Goal: Information Seeking & Learning: Learn about a topic

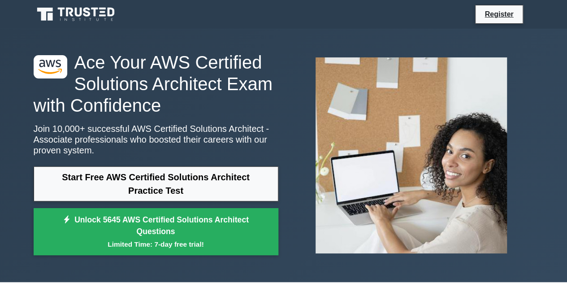
click at [86, 5] on link at bounding box center [77, 15] width 86 height 22
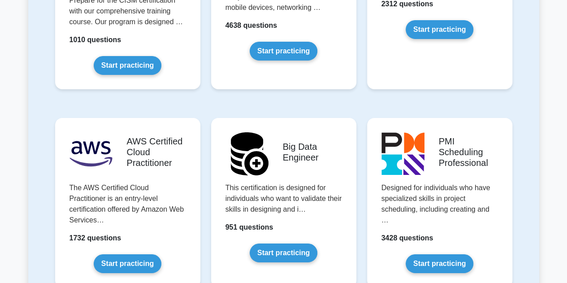
scroll to position [1471, 0]
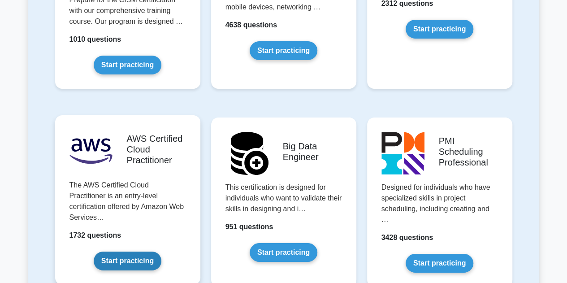
click at [131, 251] on link "Start practicing" at bounding box center [128, 260] width 68 height 19
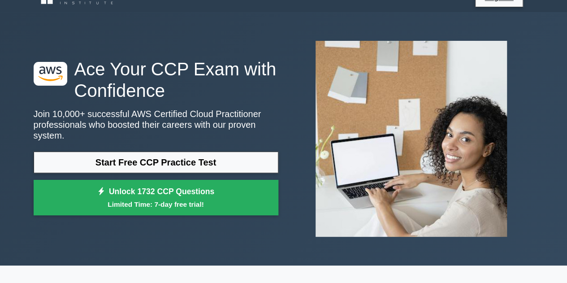
scroll to position [18, 0]
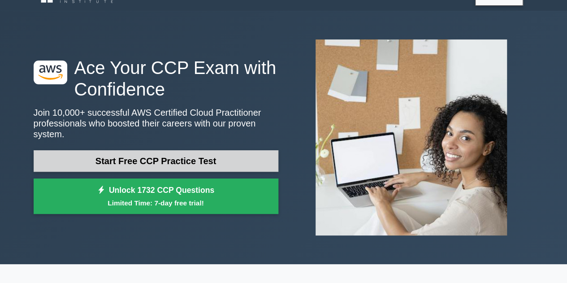
click at [159, 155] on link "Start Free CCP Practice Test" at bounding box center [156, 161] width 245 height 22
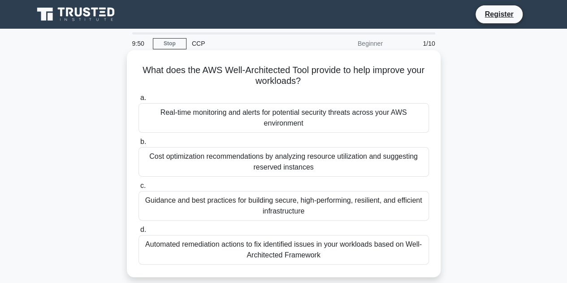
click at [210, 202] on div "Guidance and best practices for building secure, high-performing, resilient, an…" at bounding box center [284, 206] width 290 height 30
click at [139, 189] on input "c. Guidance and best practices for building secure, high-performing, resilient,…" at bounding box center [139, 186] width 0 height 6
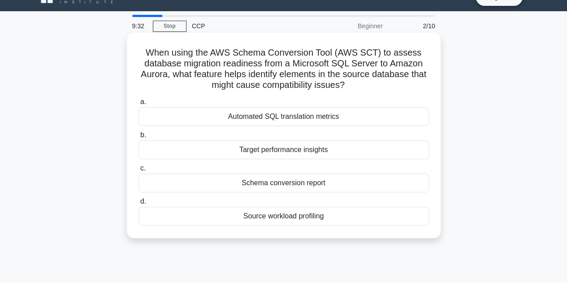
scroll to position [18, 0]
click at [281, 186] on div "Schema conversion report" at bounding box center [284, 182] width 290 height 19
click at [139, 171] on input "c. Schema conversion report" at bounding box center [139, 168] width 0 height 6
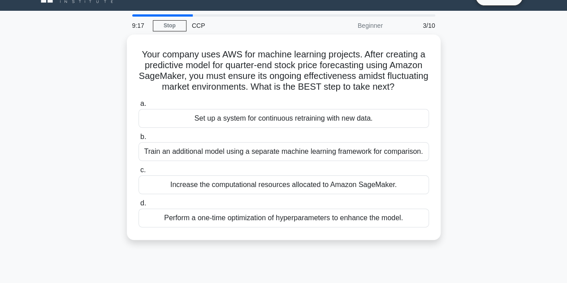
scroll to position [0, 0]
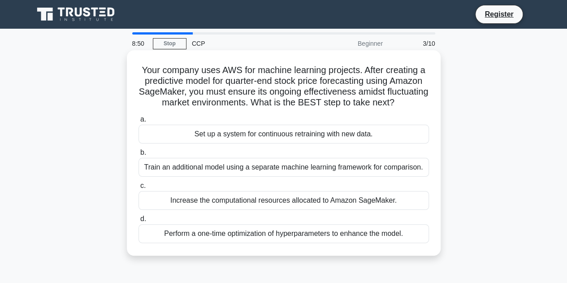
click at [293, 210] on div "Increase the computational resources allocated to Amazon SageMaker." at bounding box center [284, 200] width 290 height 19
click at [139, 189] on input "c. Increase the computational resources allocated to Amazon SageMaker." at bounding box center [139, 186] width 0 height 6
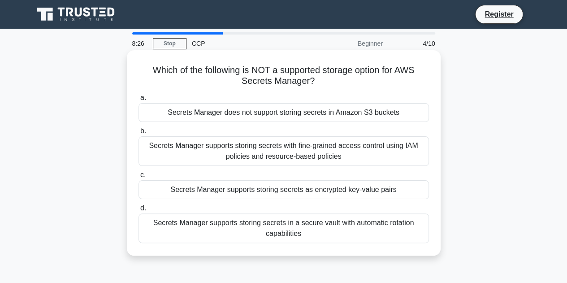
click at [243, 225] on div "Secrets Manager supports storing secrets in a secure vault with automatic rotat…" at bounding box center [284, 228] width 290 height 30
click at [139, 211] on input "d. Secrets Manager supports storing secrets in a secure vault with automatic ro…" at bounding box center [139, 208] width 0 height 6
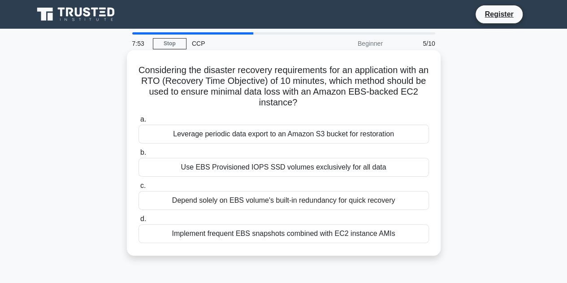
click at [252, 237] on div "Implement frequent EBS snapshots combined with EC2 instance AMIs" at bounding box center [284, 233] width 290 height 19
click at [139, 222] on input "d. Implement frequent EBS snapshots combined with EC2 instance AMIs" at bounding box center [139, 219] width 0 height 6
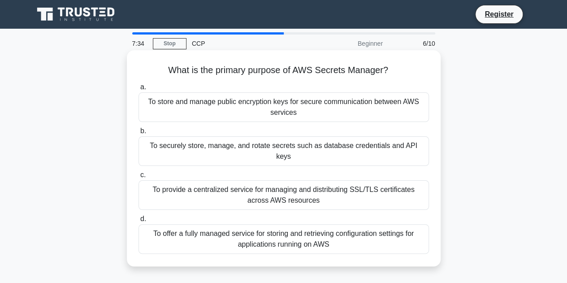
click at [250, 150] on div "To securely store, manage, and rotate secrets such as database credentials and …" at bounding box center [284, 151] width 290 height 30
click at [139, 134] on input "b. To securely store, manage, and rotate secrets such as database credentials a…" at bounding box center [139, 131] width 0 height 6
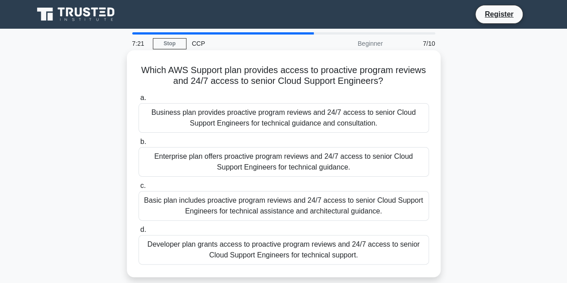
click at [238, 154] on div "Enterprise plan offers proactive program reviews and 24/7 access to senior Clou…" at bounding box center [284, 162] width 290 height 30
click at [139, 145] on input "b. Enterprise plan offers proactive program reviews and 24/7 access to senior C…" at bounding box center [139, 142] width 0 height 6
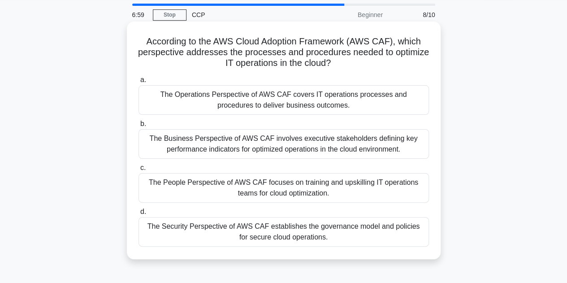
scroll to position [29, 0]
click at [246, 144] on div "The Business Perspective of AWS CAF involves executive stakeholders defining ke…" at bounding box center [284, 144] width 290 height 30
click at [139, 126] on input "b. The Business Perspective of AWS CAF involves executive stakeholders defining…" at bounding box center [139, 124] width 0 height 6
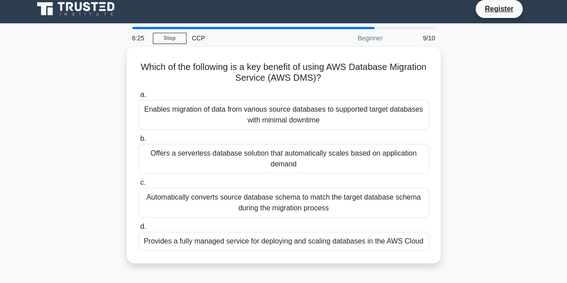
scroll to position [0, 0]
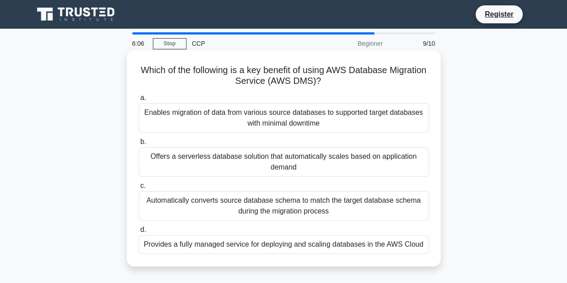
click at [263, 123] on div "Enables migration of data from various source databases to supported target dat…" at bounding box center [284, 118] width 290 height 30
click at [139, 101] on input "a. Enables migration of data from various source databases to supported target …" at bounding box center [139, 98] width 0 height 6
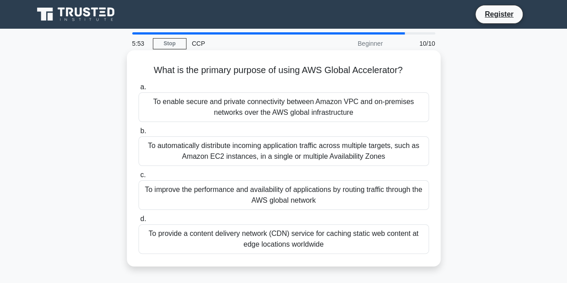
click at [238, 195] on div "To improve the performance and availability of applications by routing traffic …" at bounding box center [284, 195] width 290 height 30
click at [139, 178] on input "c. To improve the performance and availability of applications by routing traff…" at bounding box center [139, 175] width 0 height 6
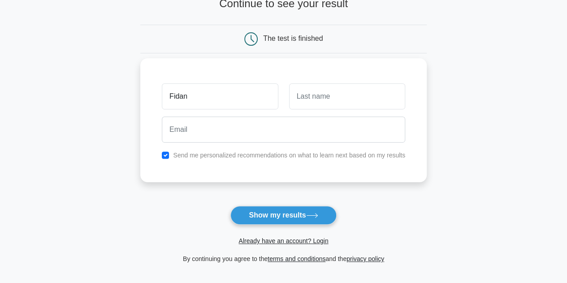
scroll to position [66, 0]
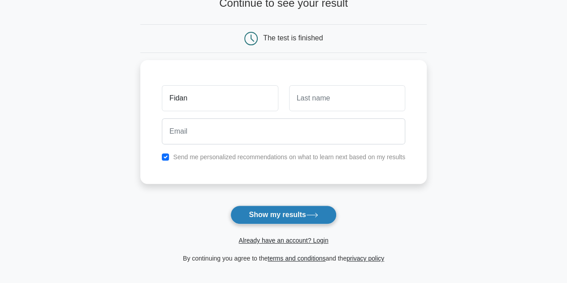
type input "Fidan"
click at [288, 210] on button "Show my results" at bounding box center [283, 214] width 106 height 19
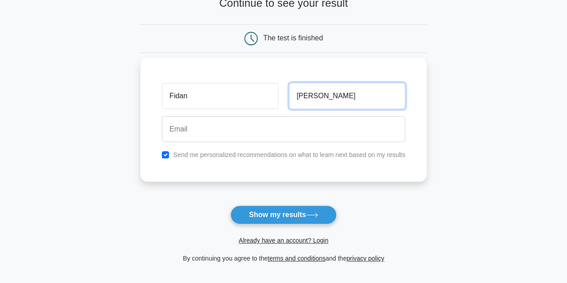
type input "Karimova"
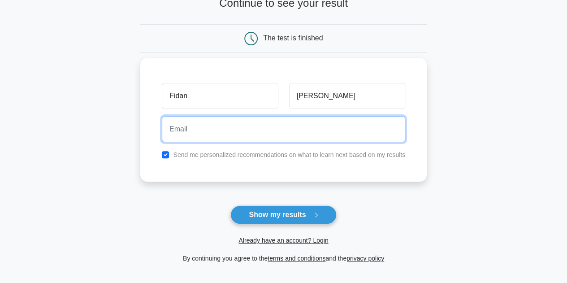
click at [329, 128] on input "email" at bounding box center [283, 129] width 243 height 26
type input "fidan.karimova98@gmail.com"
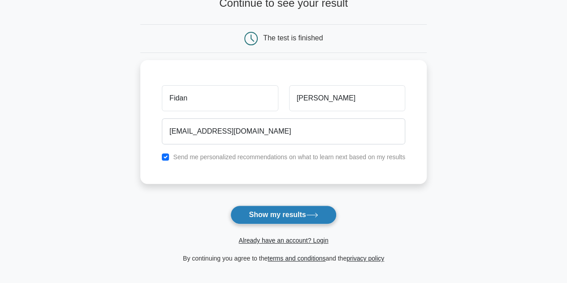
click at [274, 222] on button "Show my results" at bounding box center [283, 214] width 106 height 19
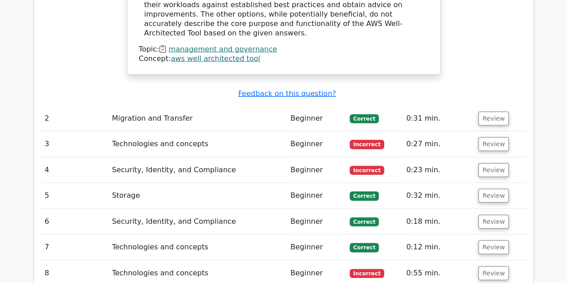
scroll to position [1030, 0]
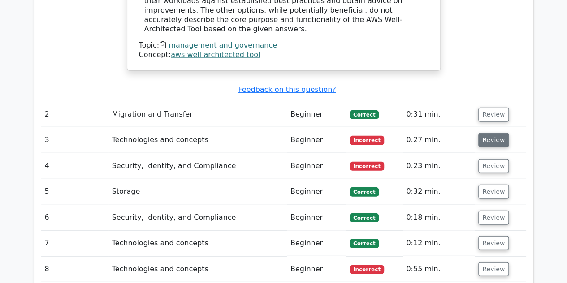
click at [494, 133] on button "Review" at bounding box center [493, 140] width 30 height 14
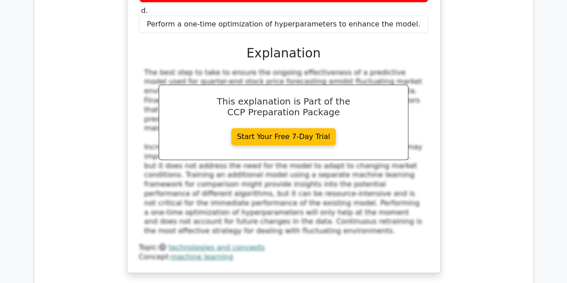
scroll to position [1270, 0]
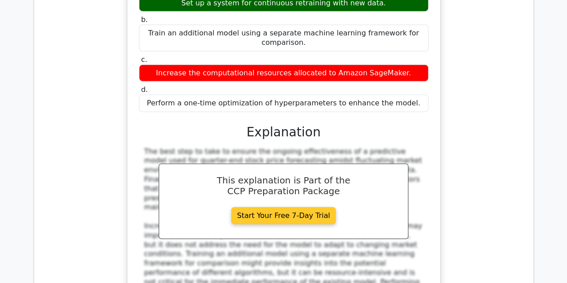
click at [303, 207] on link "Start Your Free 7-Day Trial" at bounding box center [283, 215] width 105 height 17
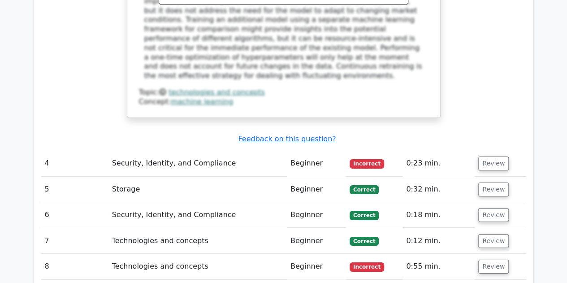
scroll to position [1506, 0]
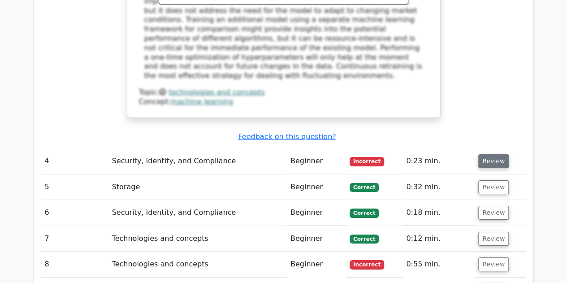
click at [490, 154] on button "Review" at bounding box center [493, 161] width 30 height 14
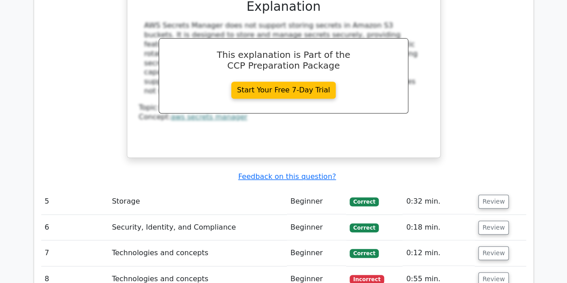
scroll to position [1872, 0]
click at [496, 272] on button "Review" at bounding box center [493, 279] width 30 height 14
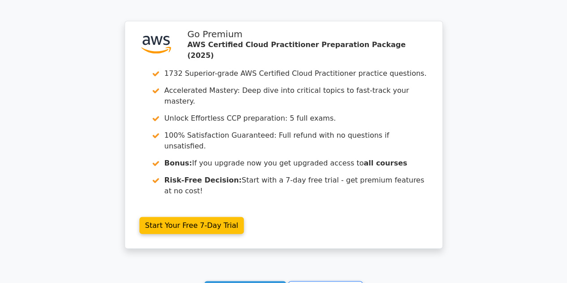
scroll to position [2648, 0]
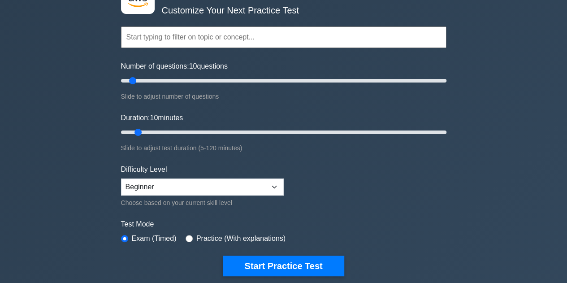
scroll to position [68, 0]
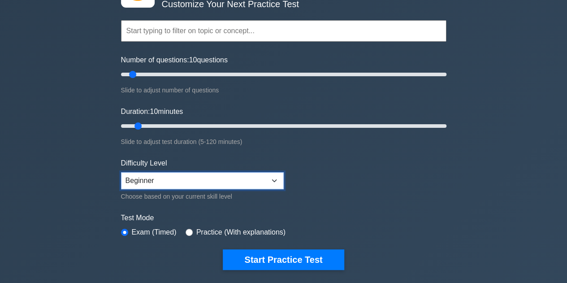
click at [136, 179] on select "Beginner Intermediate Expert" at bounding box center [202, 180] width 163 height 17
click at [88, 120] on div ".st0{fill:#252F3E;} .st1{fill-rule:evenodd;clip-rule:evenodd;fill:#FF9900;} AWS…" at bounding box center [283, 228] width 567 height 535
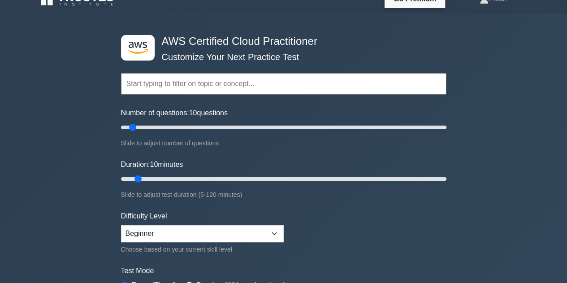
scroll to position [13, 0]
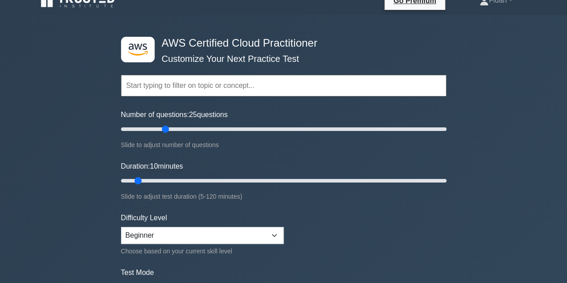
type input "30"
click at [158, 90] on input "text" at bounding box center [283, 86] width 325 height 22
click at [101, 72] on div ".st0{fill:#252F3E;} .st1{fill-rule:evenodd;clip-rule:evenodd;fill:#FF9900;} AWS…" at bounding box center [283, 282] width 567 height 535
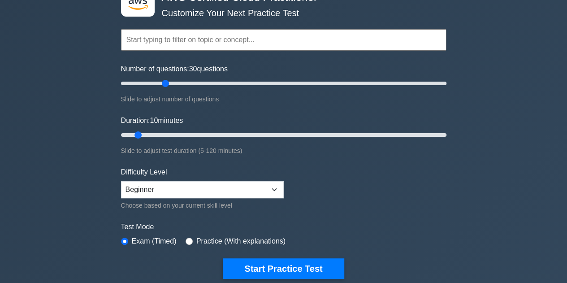
scroll to position [59, 0]
type input "15"
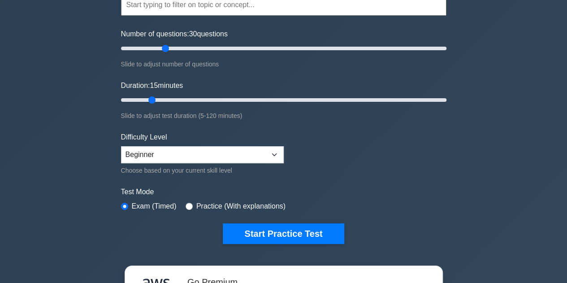
scroll to position [94, 0]
click at [134, 152] on select "Beginner Intermediate Expert" at bounding box center [202, 154] width 163 height 17
select select "intermediate"
click at [121, 146] on select "Beginner Intermediate Expert" at bounding box center [202, 154] width 163 height 17
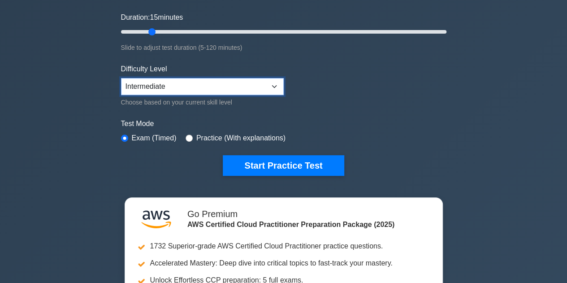
scroll to position [166, 0]
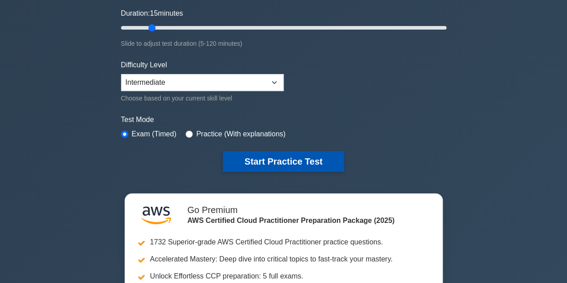
click at [249, 160] on button "Start Practice Test" at bounding box center [283, 161] width 121 height 21
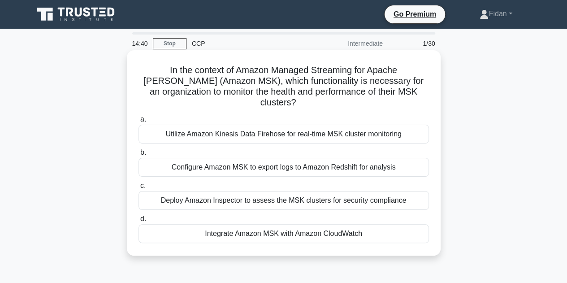
click at [207, 224] on div "Integrate Amazon MSK with Amazon CloudWatch" at bounding box center [284, 233] width 290 height 19
click at [139, 222] on input "d. Integrate Amazon MSK with Amazon CloudWatch" at bounding box center [139, 219] width 0 height 6
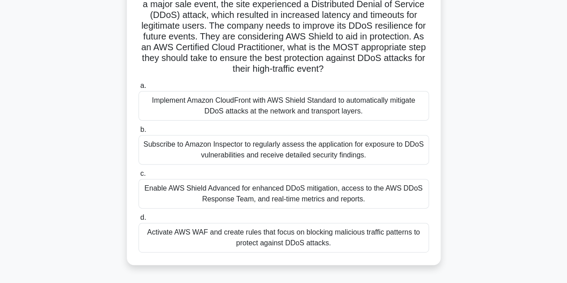
scroll to position [83, 0]
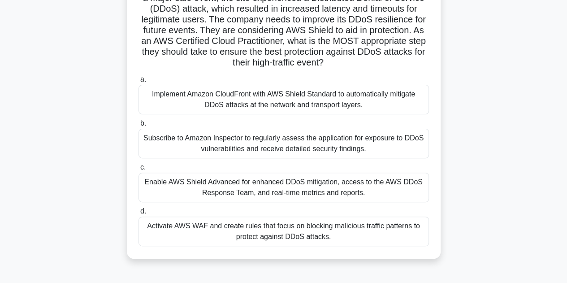
click at [175, 184] on div "Enable AWS Shield Advanced for enhanced DDoS mitigation, access to the AWS DDoS…" at bounding box center [284, 188] width 290 height 30
click at [139, 170] on input "c. Enable AWS Shield Advanced for enhanced DDoS mitigation, access to the AWS D…" at bounding box center [139, 168] width 0 height 6
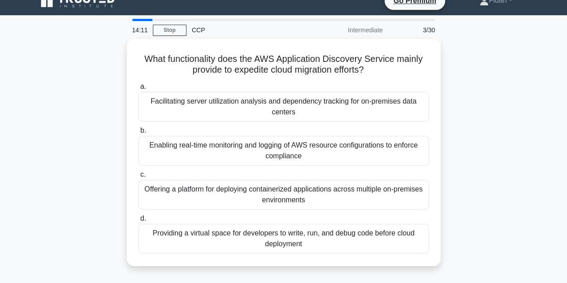
scroll to position [0, 0]
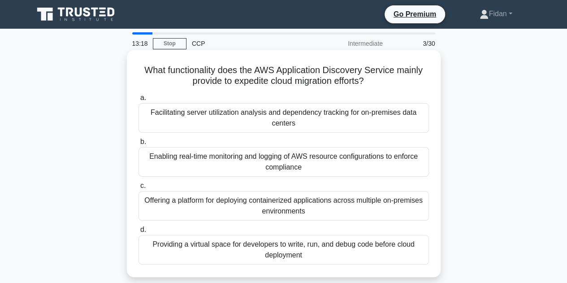
click at [167, 211] on div "Offering a platform for deploying containerized applications across multiple on…" at bounding box center [284, 206] width 290 height 30
click at [139, 189] on input "c. Offering a platform for deploying containerized applications across multiple…" at bounding box center [139, 186] width 0 height 6
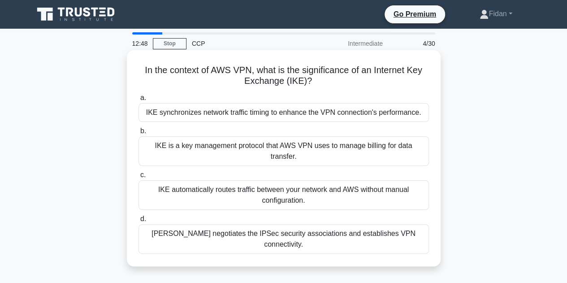
click at [162, 189] on div "IKE automatically routes traffic between your network and AWS without manual co…" at bounding box center [284, 195] width 290 height 30
click at [139, 178] on input "c. IKE automatically routes traffic between your network and AWS without manual…" at bounding box center [139, 175] width 0 height 6
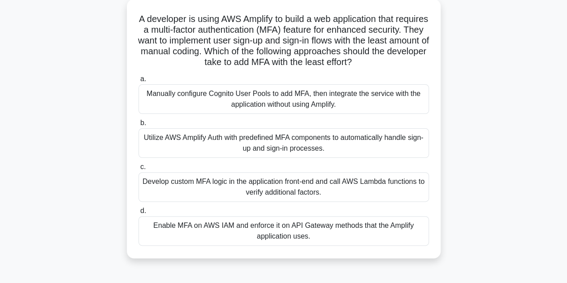
scroll to position [54, 0]
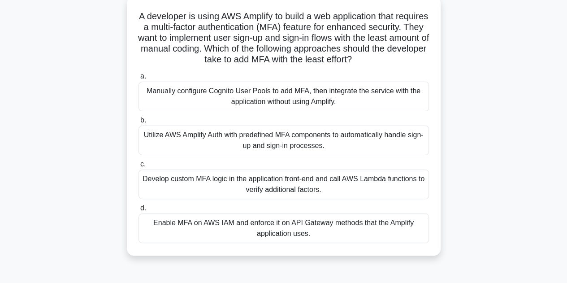
click at [181, 239] on div "Enable MFA on AWS IAM and enforce it on API Gateway methods that the Amplify ap…" at bounding box center [284, 228] width 290 height 30
click at [139, 211] on input "d. Enable MFA on AWS IAM and enforce it on API Gateway methods that the Amplify…" at bounding box center [139, 208] width 0 height 6
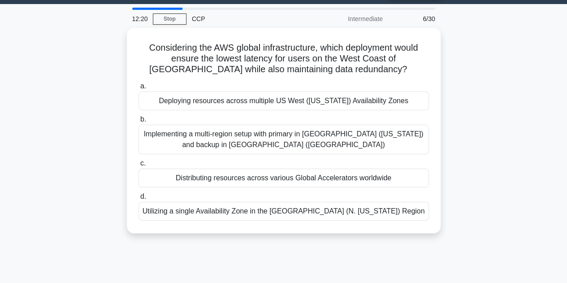
scroll to position [0, 0]
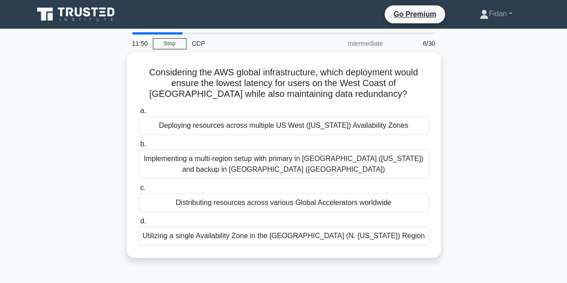
click at [197, 267] on div "Considering the AWS global infrastructure, which deployment would ensure the lo…" at bounding box center [283, 160] width 511 height 216
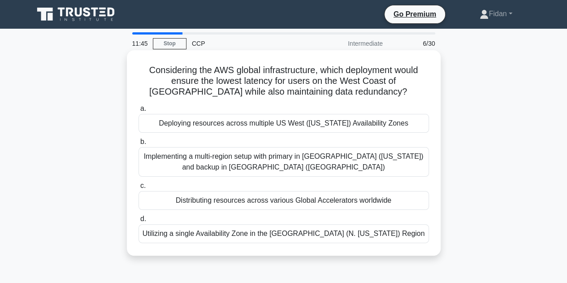
click at [165, 129] on div "Deploying resources across multiple US West (Oregon) Availability Zones" at bounding box center [284, 123] width 290 height 19
click at [139, 112] on input "a. Deploying resources across multiple US West (Oregon) Availability Zones" at bounding box center [139, 109] width 0 height 6
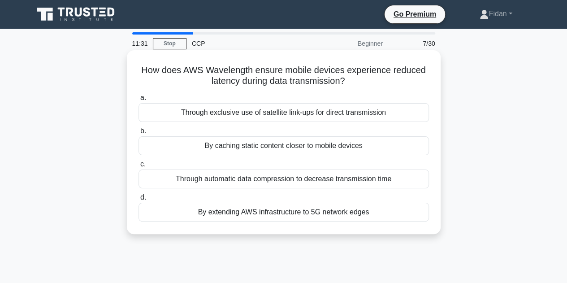
click at [193, 147] on div "By caching static content closer to mobile devices" at bounding box center [284, 145] width 290 height 19
click at [139, 134] on input "b. By caching static content closer to mobile devices" at bounding box center [139, 131] width 0 height 6
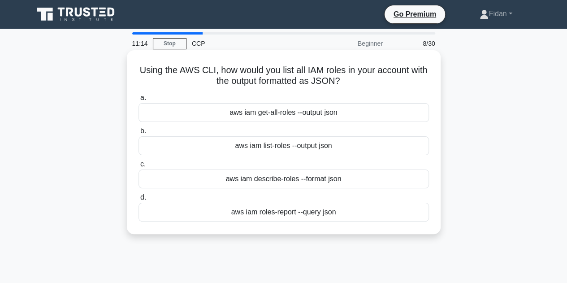
click at [216, 218] on div "aws iam roles-report --query json" at bounding box center [284, 212] width 290 height 19
click at [139, 200] on input "d. aws iam roles-report --query json" at bounding box center [139, 198] width 0 height 6
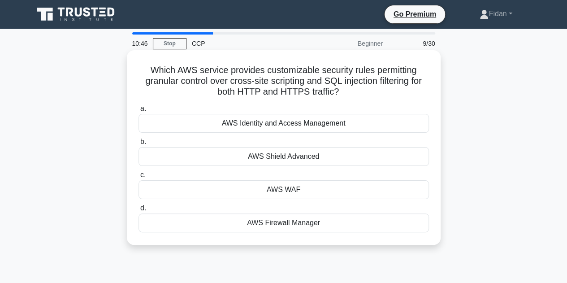
click at [176, 131] on div "AWS Identity and Access Management" at bounding box center [284, 123] width 290 height 19
click at [139, 112] on input "a. AWS Identity and Access Management" at bounding box center [139, 109] width 0 height 6
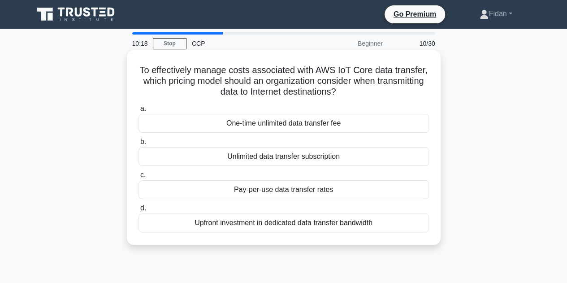
click at [209, 195] on div "Pay-per-use data transfer rates" at bounding box center [284, 189] width 290 height 19
click at [139, 178] on input "c. Pay-per-use data transfer rates" at bounding box center [139, 175] width 0 height 6
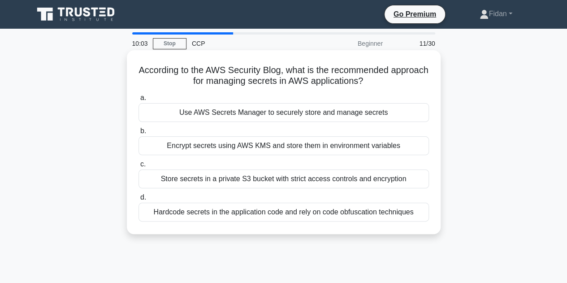
click at [182, 108] on div "Use AWS Secrets Manager to securely store and manage secrets" at bounding box center [284, 112] width 290 height 19
click at [139, 101] on input "a. Use AWS Secrets Manager to securely store and manage secrets" at bounding box center [139, 98] width 0 height 6
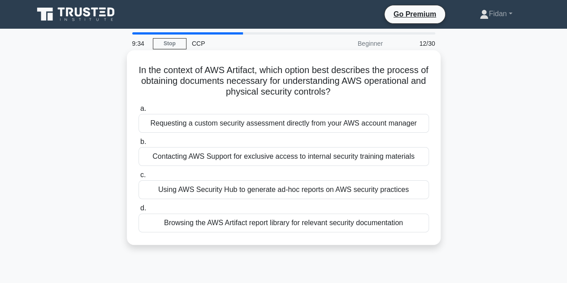
click at [163, 194] on div "Using AWS Security Hub to generate ad-hoc reports on AWS security practices" at bounding box center [284, 189] width 290 height 19
click at [139, 178] on input "c. Using AWS Security Hub to generate ad-hoc reports on AWS security practices" at bounding box center [139, 175] width 0 height 6
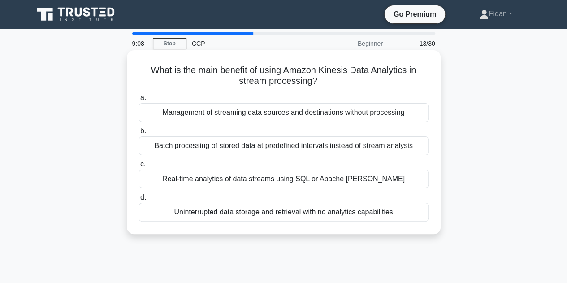
click at [198, 185] on div "Real-time analytics of data streams using SQL or Apache Flink" at bounding box center [284, 178] width 290 height 19
click at [139, 167] on input "c. Real-time analytics of data streams using SQL or Apache Flink" at bounding box center [139, 164] width 0 height 6
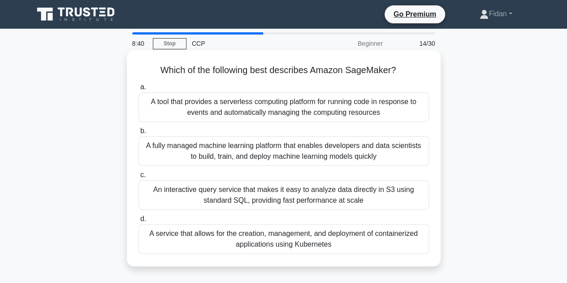
click at [199, 249] on div "A service that allows for the creation, management, and deployment of container…" at bounding box center [284, 239] width 290 height 30
click at [139, 222] on input "d. A service that allows for the creation, management, and deployment of contai…" at bounding box center [139, 219] width 0 height 6
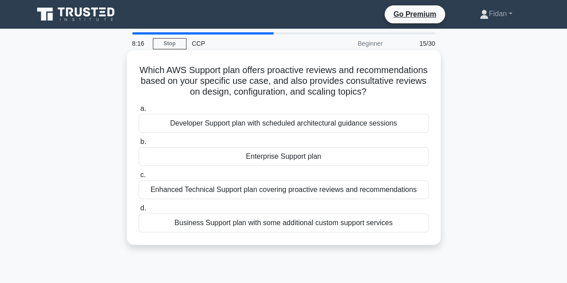
click at [170, 165] on div "Enterprise Support plan" at bounding box center [284, 156] width 290 height 19
click at [139, 145] on input "b. Enterprise Support plan" at bounding box center [139, 142] width 0 height 6
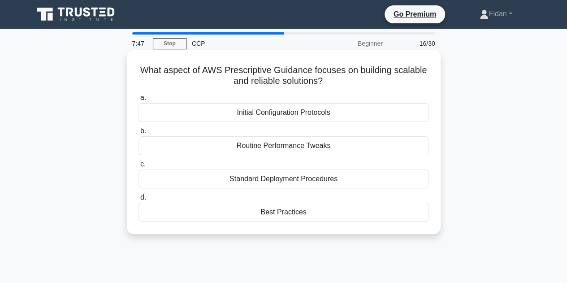
click at [260, 221] on div "Best Practices" at bounding box center [284, 212] width 290 height 19
click at [139, 200] on input "d. Best Practices" at bounding box center [139, 198] width 0 height 6
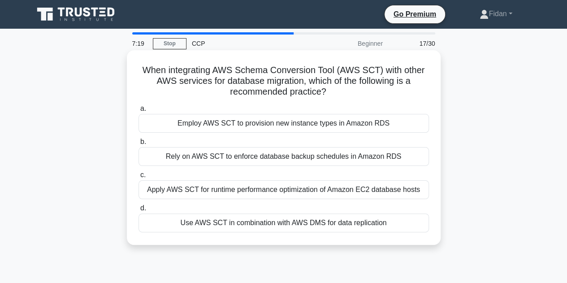
click at [221, 226] on div "Use AWS SCT in combination with AWS DMS for data replication" at bounding box center [284, 222] width 290 height 19
click at [139, 211] on input "d. Use AWS SCT in combination with AWS DMS for data replication" at bounding box center [139, 208] width 0 height 6
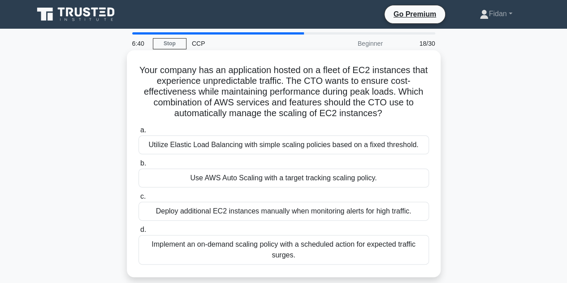
click at [186, 185] on div "Use AWS Auto Scaling with a target tracking scaling policy." at bounding box center [284, 178] width 290 height 19
click at [139, 166] on input "b. Use AWS Auto Scaling with a target tracking scaling policy." at bounding box center [139, 163] width 0 height 6
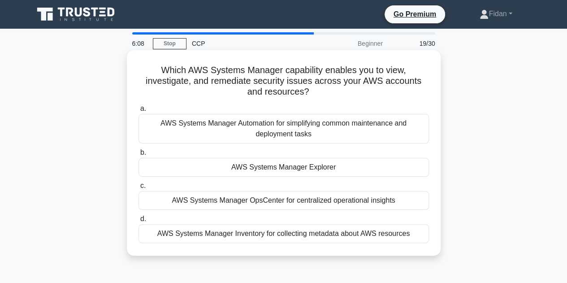
click at [223, 174] on div "AWS Systems Manager Explorer" at bounding box center [284, 167] width 290 height 19
click at [139, 156] on input "b. AWS Systems Manager Explorer" at bounding box center [139, 153] width 0 height 6
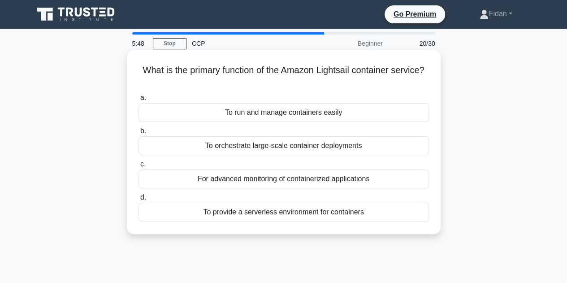
click at [186, 213] on div "To provide a serverless environment for containers" at bounding box center [284, 212] width 290 height 19
click at [139, 200] on input "d. To provide a serverless environment for containers" at bounding box center [139, 198] width 0 height 6
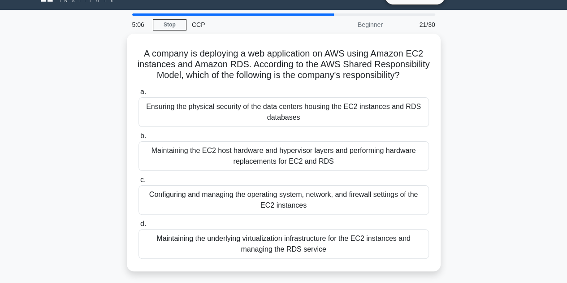
scroll to position [19, 0]
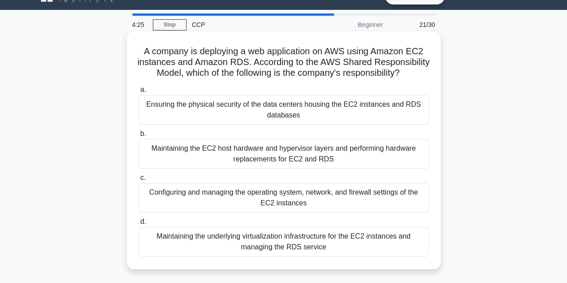
click at [162, 125] on div "Ensuring the physical security of the data centers housing the EC2 instances an…" at bounding box center [284, 110] width 290 height 30
click at [139, 93] on input "a. Ensuring the physical security of the data centers housing the EC2 instances…" at bounding box center [139, 90] width 0 height 6
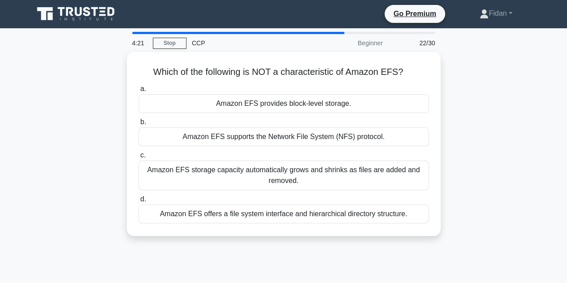
scroll to position [0, 0]
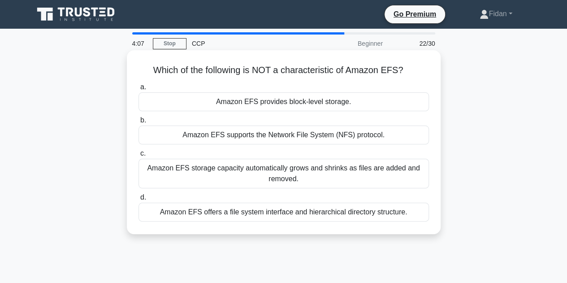
click at [216, 101] on div "Amazon EFS provides block-level storage." at bounding box center [284, 101] width 290 height 19
click at [139, 90] on input "a. Amazon EFS provides block-level storage." at bounding box center [139, 87] width 0 height 6
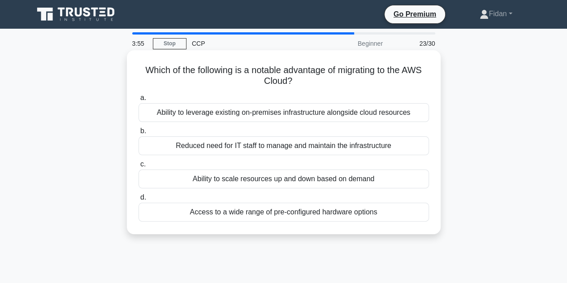
click at [194, 181] on div "Ability to scale resources up and down based on demand" at bounding box center [284, 178] width 290 height 19
click at [139, 167] on input "c. Ability to scale resources up and down based on demand" at bounding box center [139, 164] width 0 height 6
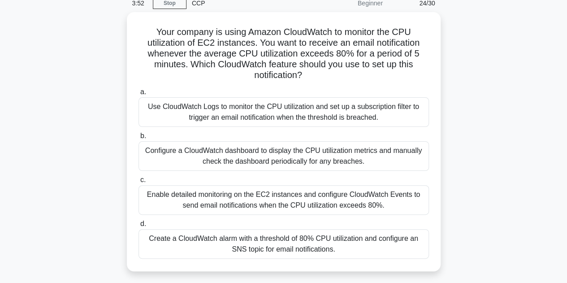
scroll to position [40, 0]
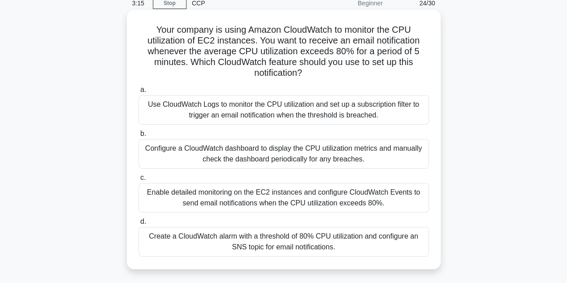
click at [161, 243] on div "Create a CloudWatch alarm with a threshold of 80% CPU utilization and configure…" at bounding box center [284, 242] width 290 height 30
click at [139, 225] on input "d. Create a CloudWatch alarm with a threshold of 80% CPU utilization and config…" at bounding box center [139, 222] width 0 height 6
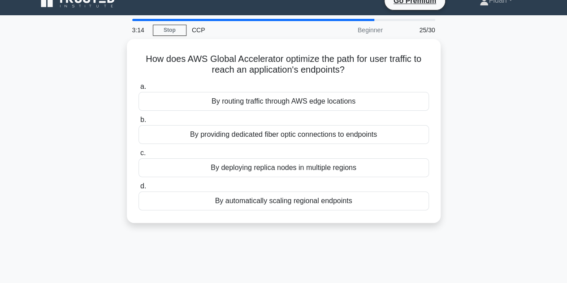
scroll to position [0, 0]
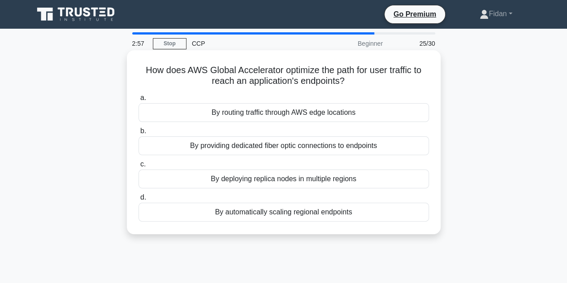
click at [167, 213] on div "By automatically scaling regional endpoints" at bounding box center [284, 212] width 290 height 19
click at [139, 200] on input "d. By automatically scaling regional endpoints" at bounding box center [139, 198] width 0 height 6
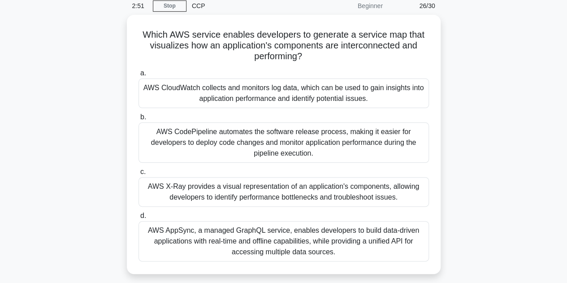
scroll to position [38, 0]
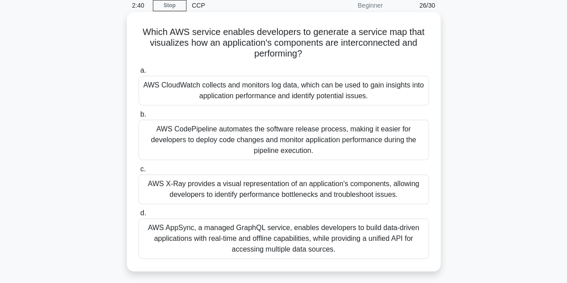
click at [165, 233] on div "AWS AppSync, a managed GraphQL service, enables developers to build data-driven…" at bounding box center [284, 238] width 290 height 40
click at [139, 216] on input "d. AWS AppSync, a managed GraphQL service, enables developers to build data-dri…" at bounding box center [139, 213] width 0 height 6
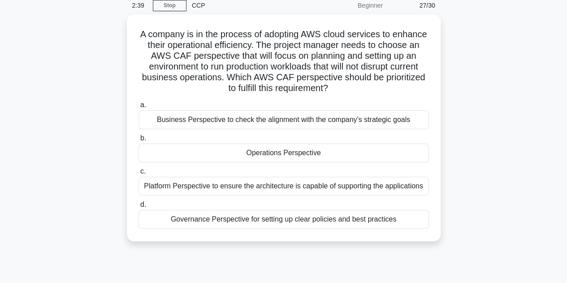
scroll to position [0, 0]
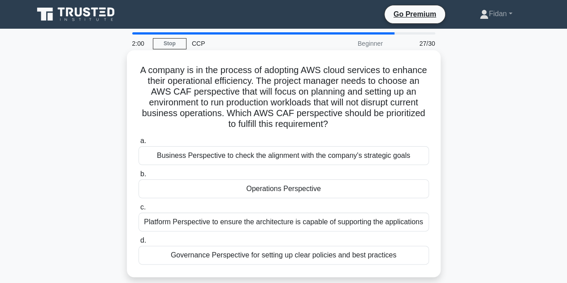
click at [302, 187] on div "Operations Perspective" at bounding box center [284, 188] width 290 height 19
click at [139, 177] on input "b. Operations Perspective" at bounding box center [139, 174] width 0 height 6
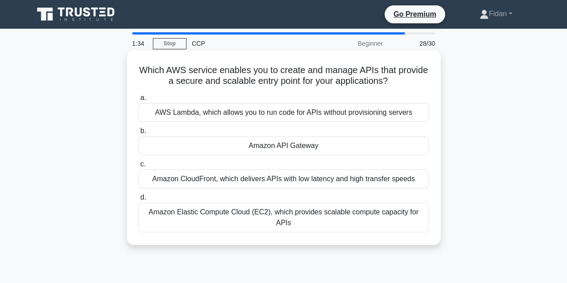
click at [339, 155] on div "Amazon API Gateway" at bounding box center [284, 145] width 290 height 19
click at [139, 134] on input "b. Amazon API Gateway" at bounding box center [139, 131] width 0 height 6
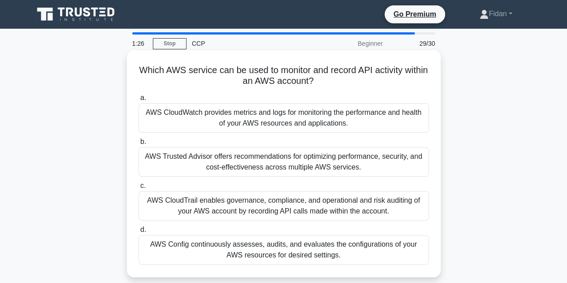
click at [316, 212] on div "AWS CloudTrail enables governance, compliance, and operational and risk auditin…" at bounding box center [284, 206] width 290 height 30
click at [139, 189] on input "c. AWS CloudTrail enables governance, compliance, and operational and risk audi…" at bounding box center [139, 186] width 0 height 6
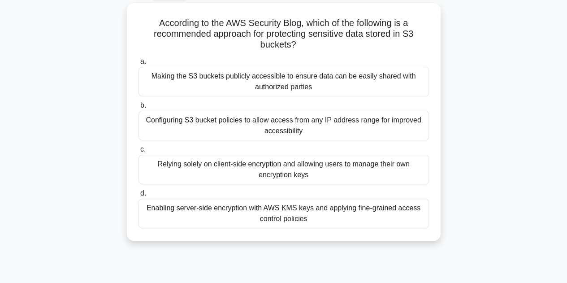
scroll to position [56, 0]
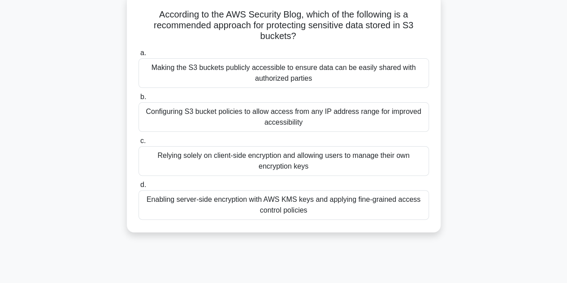
click at [329, 212] on div "Enabling server-side encryption with AWS KMS keys and applying fine-grained acc…" at bounding box center [284, 205] width 290 height 30
click at [139, 188] on input "d. Enabling server-side encryption with AWS KMS keys and applying fine-grained …" at bounding box center [139, 185] width 0 height 6
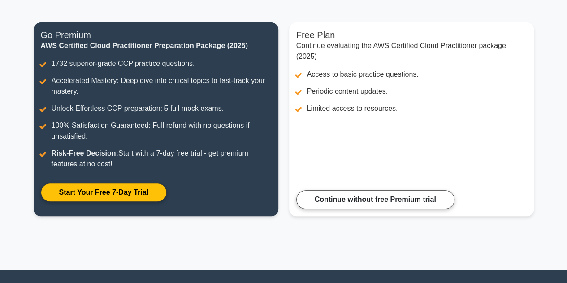
scroll to position [101, 0]
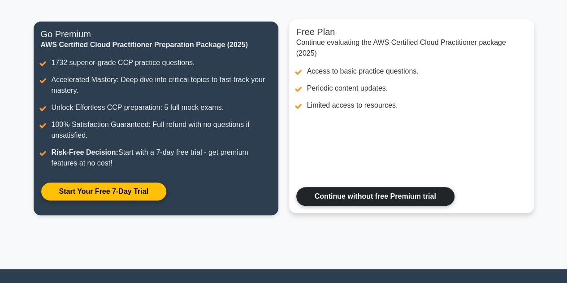
click at [348, 198] on link "Continue without free Premium trial" at bounding box center [375, 196] width 158 height 19
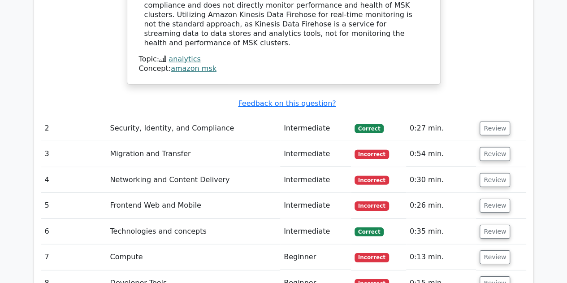
scroll to position [1302, 0]
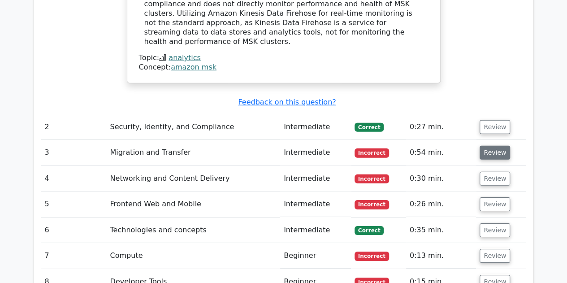
click at [496, 146] on button "Review" at bounding box center [495, 153] width 30 height 14
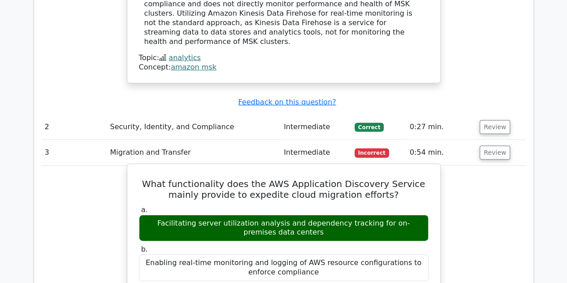
drag, startPoint x: 496, startPoint y: 91, endPoint x: 334, endPoint y: 192, distance: 190.7
click at [334, 254] on div "Enabling real-time monitoring and logging of AWS resource configurations to enf…" at bounding box center [284, 267] width 290 height 27
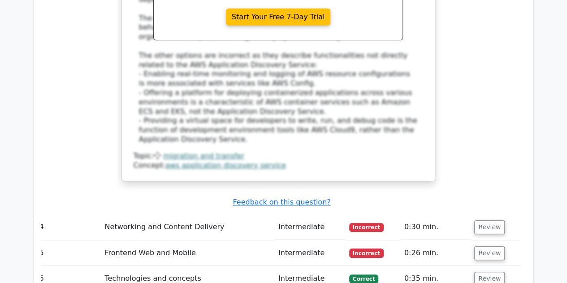
scroll to position [1770, 0]
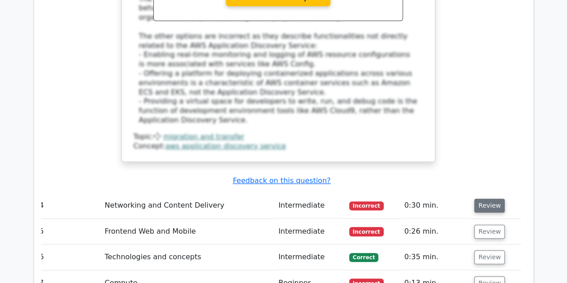
click at [495, 199] on button "Review" at bounding box center [489, 206] width 30 height 14
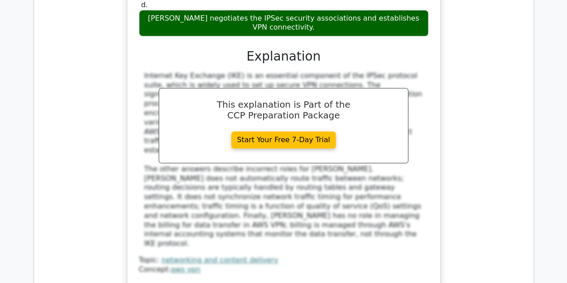
scroll to position [2241, 0]
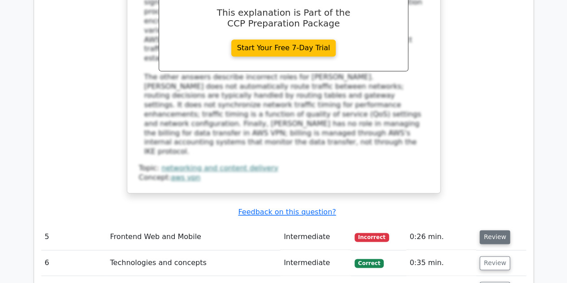
click at [496, 230] on button "Review" at bounding box center [495, 237] width 30 height 14
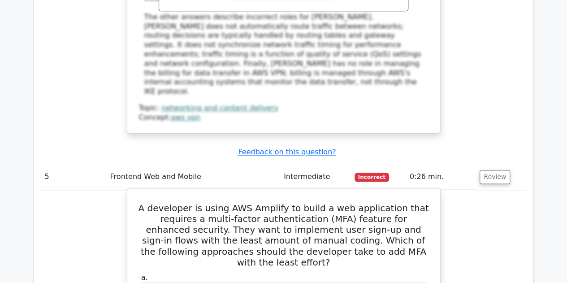
scroll to position [2301, 0]
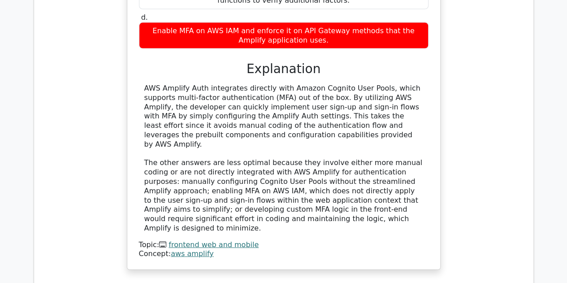
scroll to position [2679, 0]
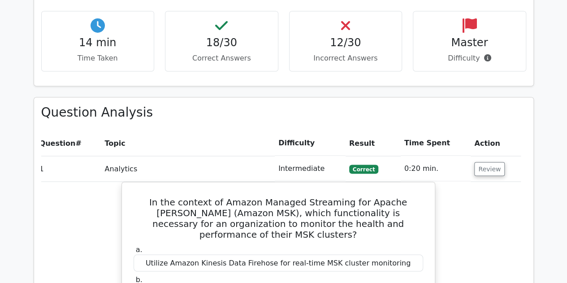
scroll to position [620, 0]
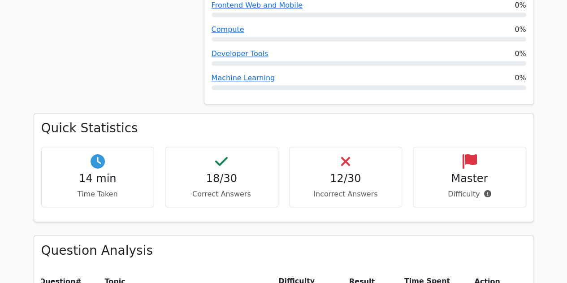
click at [326, 149] on div "12/30 Incorrect Answers" at bounding box center [345, 177] width 113 height 61
click at [353, 172] on h4 "12/30" at bounding box center [346, 178] width 98 height 13
click at [352, 172] on h4 "12/30" at bounding box center [346, 178] width 98 height 13
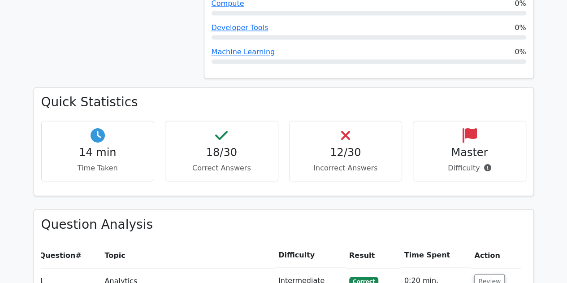
click at [464, 163] on p "Difficulty" at bounding box center [469, 168] width 98 height 11
click at [339, 146] on h4 "12/30" at bounding box center [346, 152] width 98 height 13
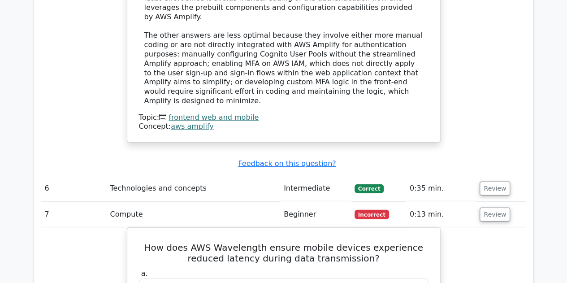
scroll to position [2807, 0]
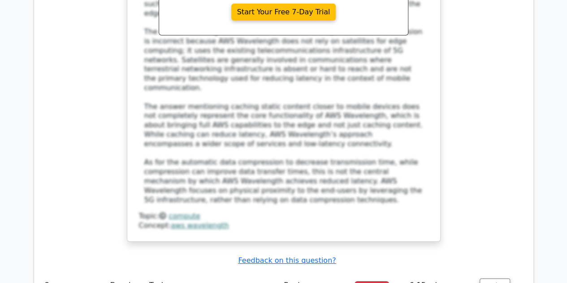
scroll to position [3284, 0]
click at [495, 278] on button "Review" at bounding box center [495, 285] width 30 height 14
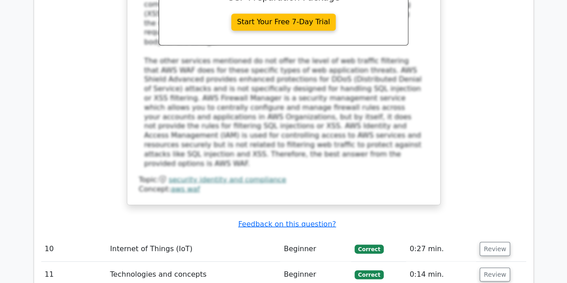
scroll to position [4216, 0]
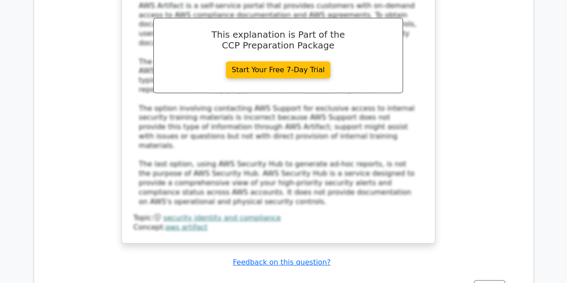
scroll to position [4747, 0]
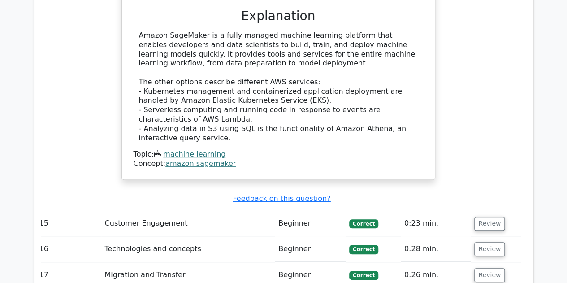
scroll to position [5266, 0]
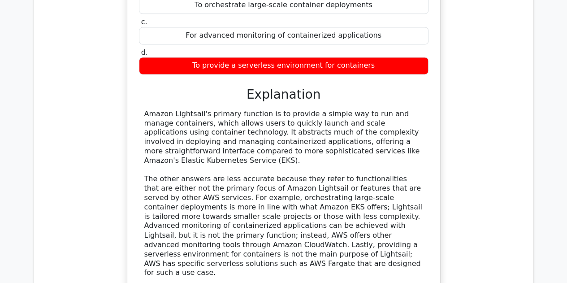
scroll to position [5713, 0]
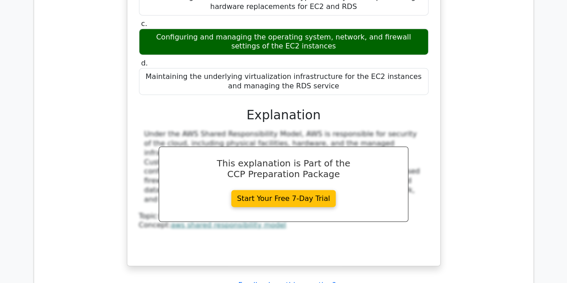
scroll to position [6212, 0]
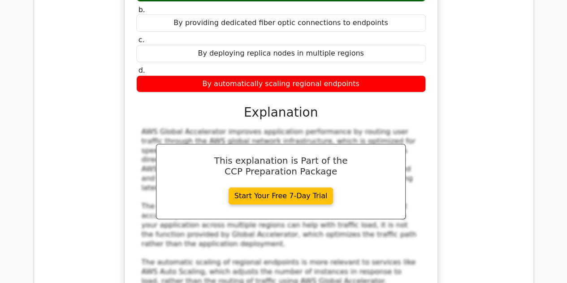
scroll to position [6678, 0]
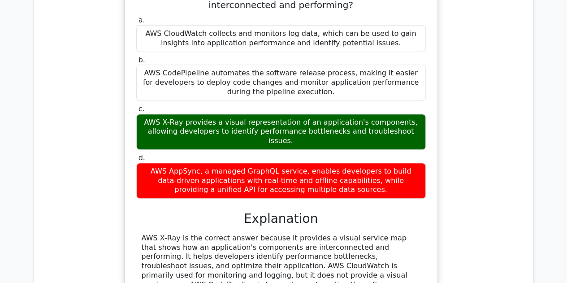
scroll to position [7152, 0]
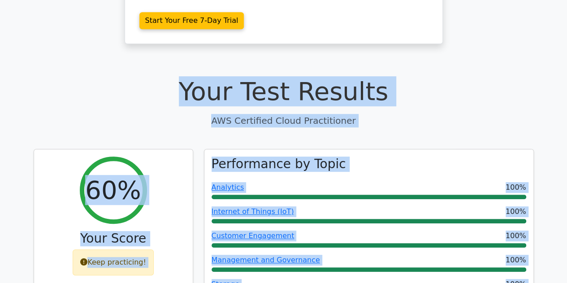
scroll to position [195, 0]
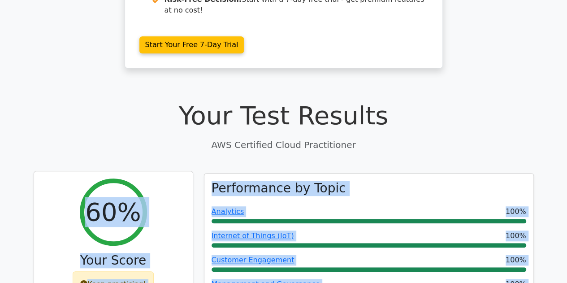
drag, startPoint x: 510, startPoint y: 169, endPoint x: 80, endPoint y: 153, distance: 430.7
copy div "60% Your Score Keep practicing! Performance by Topic Analytics 100% Internet of…"
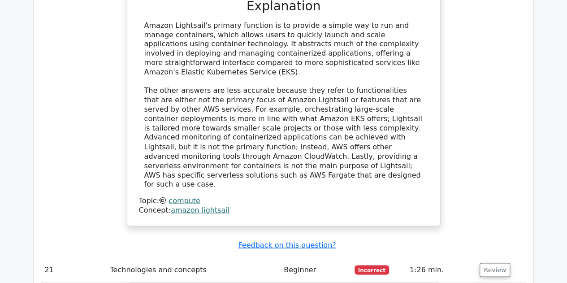
scroll to position [5805, 0]
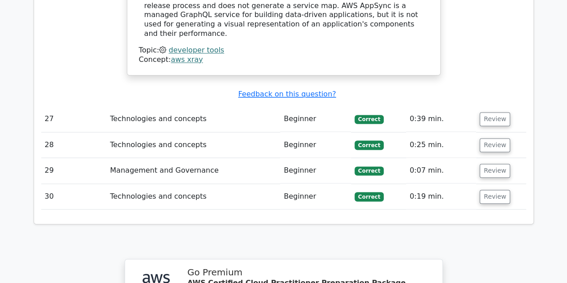
scroll to position [7459, 0]
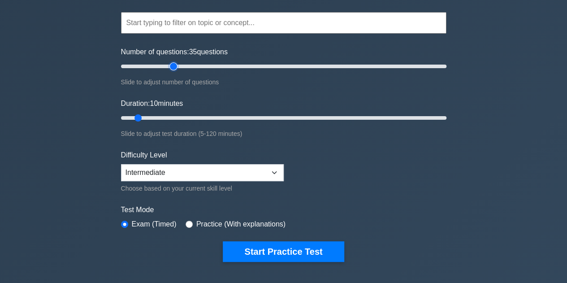
click at [172, 66] on input "Number of questions: 35 questions" at bounding box center [283, 66] width 325 height 11
drag, startPoint x: 172, startPoint y: 66, endPoint x: 200, endPoint y: 62, distance: 28.0
click at [200, 62] on input "Number of questions: 50 questions" at bounding box center [283, 66] width 325 height 11
drag, startPoint x: 200, startPoint y: 65, endPoint x: 214, endPoint y: 66, distance: 13.9
type input "60"
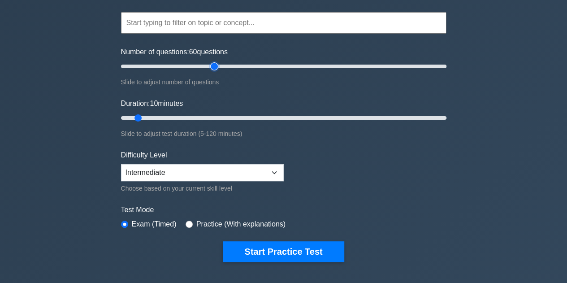
click at [214, 66] on input "Number of questions: 60 questions" at bounding box center [283, 66] width 325 height 11
click at [194, 116] on input "Duration: 30 minutes" at bounding box center [283, 118] width 325 height 11
drag, startPoint x: 194, startPoint y: 116, endPoint x: 203, endPoint y: 116, distance: 8.5
click at [203, 116] on input "Duration: 35 minutes" at bounding box center [283, 118] width 325 height 11
drag, startPoint x: 203, startPoint y: 116, endPoint x: 212, endPoint y: 115, distance: 9.1
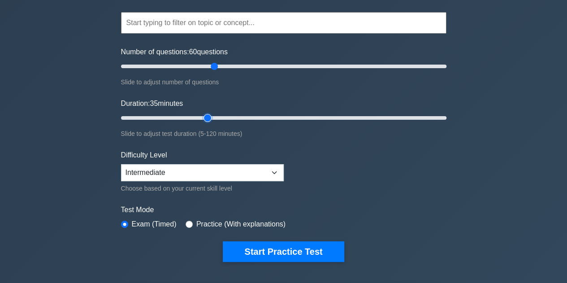
click at [212, 115] on input "Duration: 35 minutes" at bounding box center [283, 118] width 325 height 11
drag, startPoint x: 208, startPoint y: 115, endPoint x: 218, endPoint y: 113, distance: 10.0
type input "40"
click at [218, 113] on input "Duration: 40 minutes" at bounding box center [283, 118] width 325 height 11
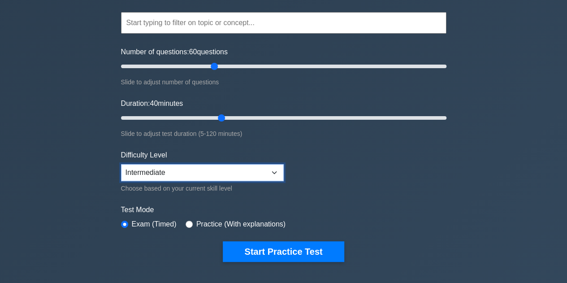
click at [171, 171] on select "Beginner Intermediate Expert" at bounding box center [202, 172] width 163 height 17
click at [121, 164] on select "Beginner Intermediate Expert" at bounding box center [202, 172] width 163 height 17
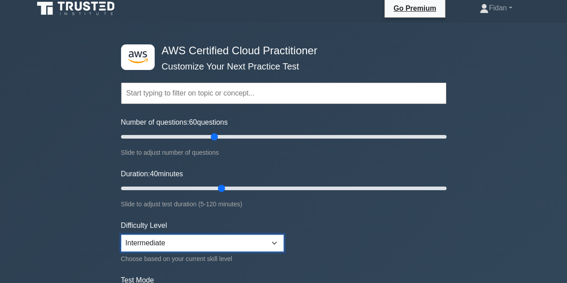
scroll to position [5, 0]
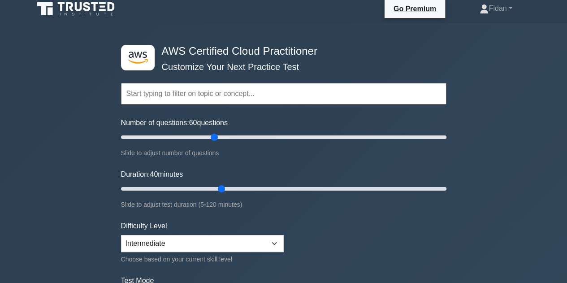
click at [169, 93] on input "text" at bounding box center [283, 94] width 325 height 22
type input "n"
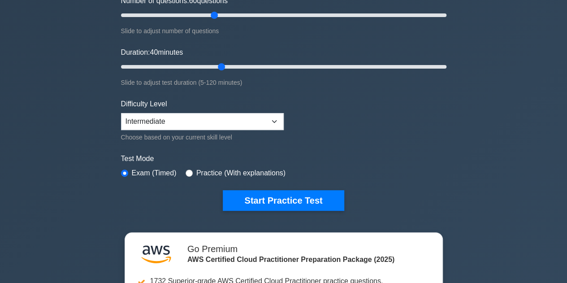
scroll to position [180, 0]
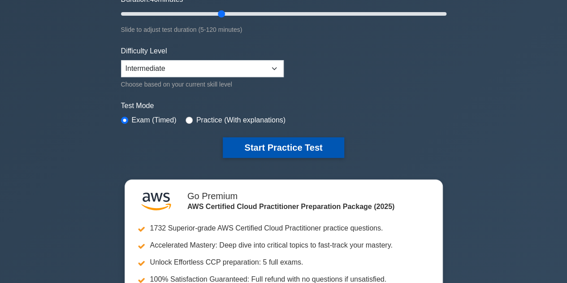
click at [303, 154] on button "Start Practice Test" at bounding box center [283, 147] width 121 height 21
click at [283, 141] on button "Start Practice Test" at bounding box center [283, 147] width 121 height 21
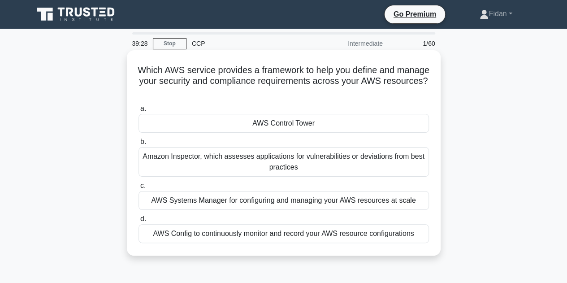
click at [285, 126] on div "AWS Control Tower" at bounding box center [284, 123] width 290 height 19
click at [139, 112] on input "a. AWS Control Tower" at bounding box center [139, 109] width 0 height 6
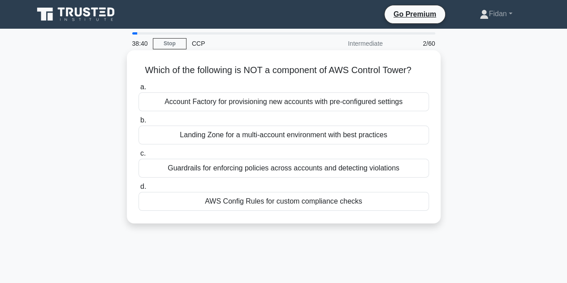
click at [224, 109] on div "Account Factory for provisioning new accounts with pre-configured settings" at bounding box center [284, 101] width 290 height 19
click at [139, 90] on input "a. Account Factory for provisioning new accounts with pre-configured settings" at bounding box center [139, 87] width 0 height 6
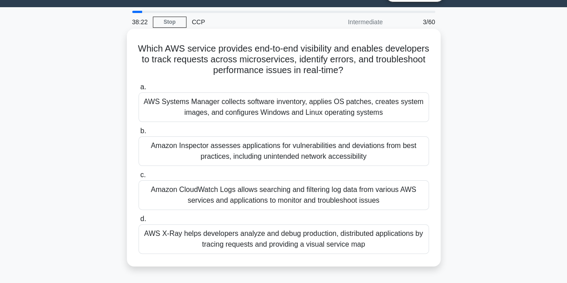
scroll to position [22, 0]
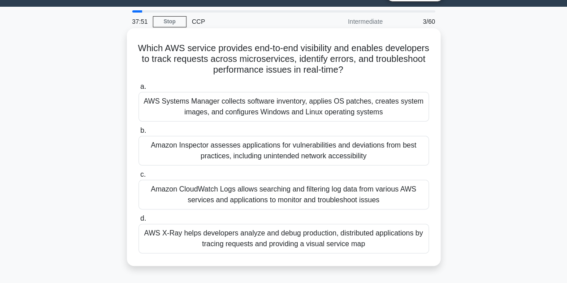
click at [271, 191] on div "Amazon CloudWatch Logs allows searching and filtering log data from various AWS…" at bounding box center [284, 195] width 290 height 30
click at [139, 178] on input "c. Amazon CloudWatch Logs allows searching and filtering log data from various …" at bounding box center [139, 175] width 0 height 6
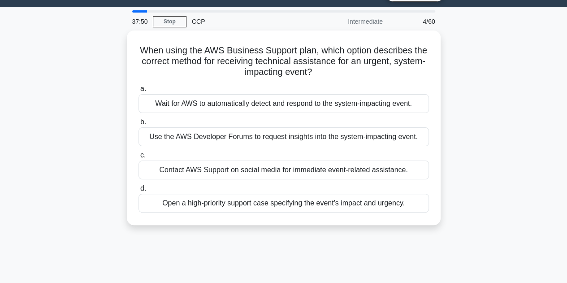
scroll to position [0, 0]
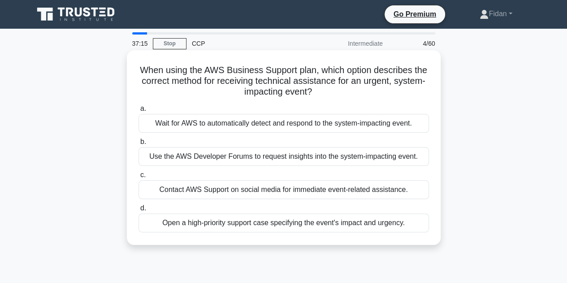
click at [252, 222] on div "Open a high-priority support case specifying the event's impact and urgency." at bounding box center [284, 222] width 290 height 19
click at [139, 211] on input "d. Open a high-priority support case specifying the event's impact and urgency." at bounding box center [139, 208] width 0 height 6
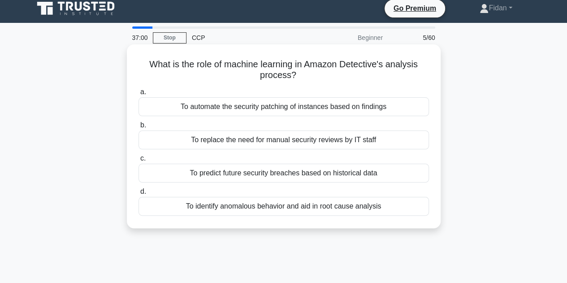
scroll to position [6, 0]
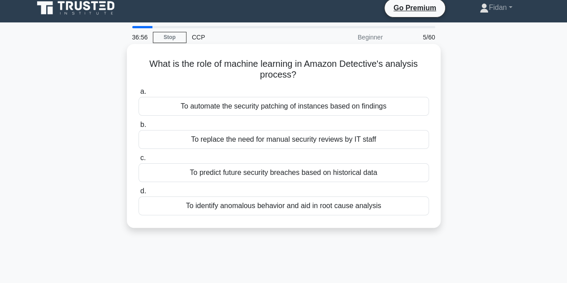
click at [262, 206] on div "To identify anomalous behavior and aid in root cause analysis" at bounding box center [284, 205] width 290 height 19
click at [139, 194] on input "d. To identify anomalous behavior and aid in root cause analysis" at bounding box center [139, 191] width 0 height 6
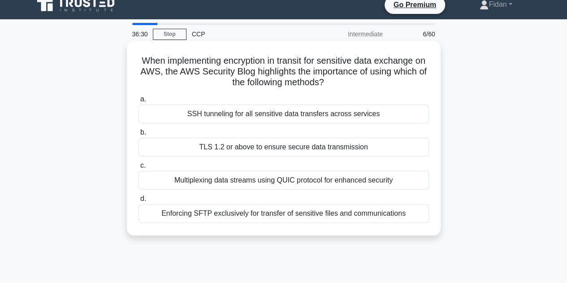
scroll to position [10, 0]
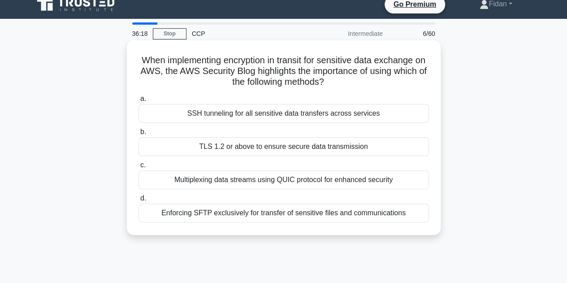
click at [256, 214] on div "Enforcing SFTP exclusively for transfer of sensitive files and communications" at bounding box center [284, 213] width 290 height 19
click at [139, 201] on input "d. Enforcing SFTP exclusively for transfer of sensitive files and communications" at bounding box center [139, 198] width 0 height 6
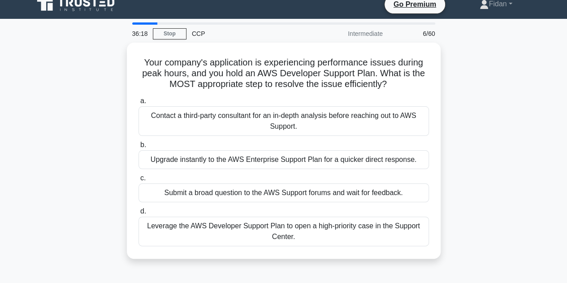
scroll to position [0, 0]
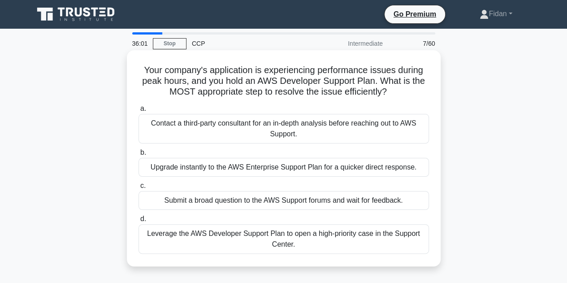
click at [212, 245] on div "Leverage the AWS Developer Support Plan to open a high-priority case in the Sup…" at bounding box center [284, 239] width 290 height 30
click at [139, 222] on input "d. Leverage the AWS Developer Support Plan to open a high-priority case in the …" at bounding box center [139, 219] width 0 height 6
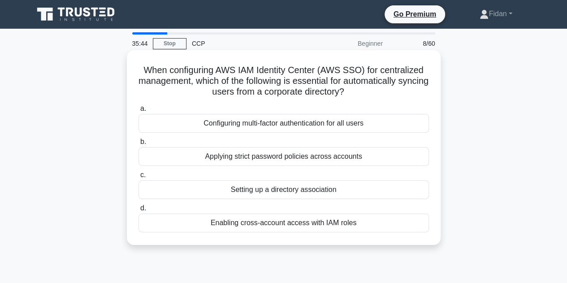
click at [233, 229] on div "Enabling cross-account access with IAM roles" at bounding box center [284, 222] width 290 height 19
click at [139, 211] on input "d. Enabling cross-account access with IAM roles" at bounding box center [139, 208] width 0 height 6
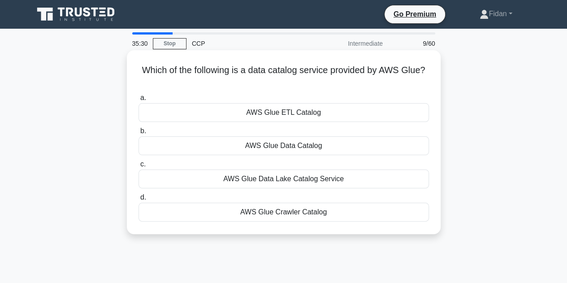
click at [275, 118] on div "AWS Glue ETL Catalog" at bounding box center [284, 112] width 290 height 19
click at [139, 101] on input "a. AWS Glue ETL Catalog" at bounding box center [139, 98] width 0 height 6
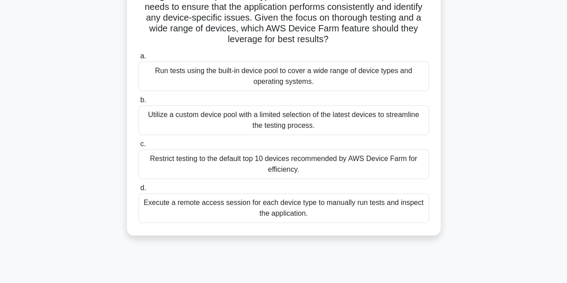
scroll to position [85, 0]
click at [317, 88] on div "Run tests using the built-in device pool to cover a wide range of device types …" at bounding box center [284, 76] width 290 height 30
click at [139, 59] on input "a. Run tests using the built-in device pool to cover a wide range of device typ…" at bounding box center [139, 56] width 0 height 6
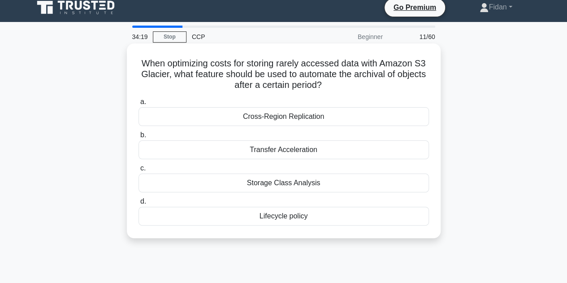
scroll to position [7, 0]
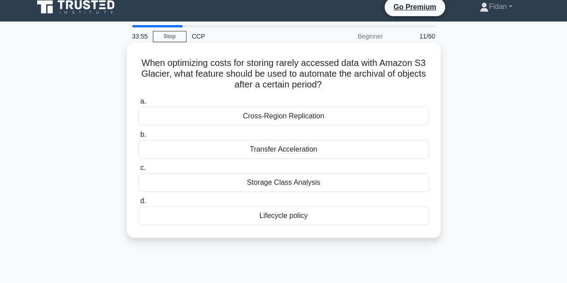
click at [296, 117] on div "Cross-Region Replication" at bounding box center [284, 116] width 290 height 19
click at [139, 104] on input "a. Cross-Region Replication" at bounding box center [139, 102] width 0 height 6
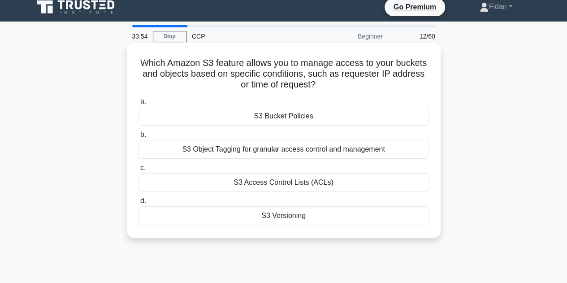
scroll to position [0, 0]
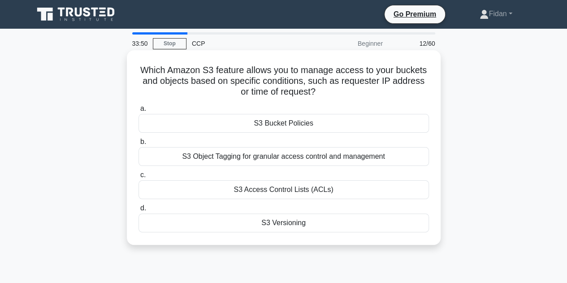
click at [311, 103] on div "a. S3 Bucket Policies b. S3 Object Tagging for granular access control and mana…" at bounding box center [283, 167] width 301 height 133
click at [282, 191] on div "S3 Access Control Lists (ACLs)" at bounding box center [284, 189] width 290 height 19
click at [139, 178] on input "c. S3 Access Control Lists (ACLs)" at bounding box center [139, 175] width 0 height 6
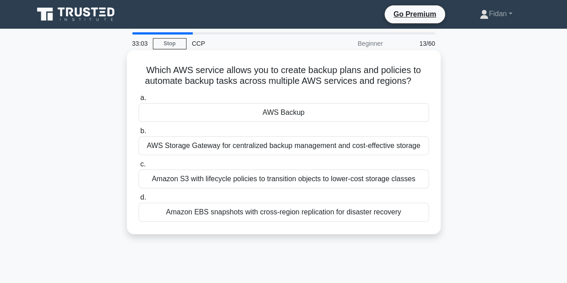
click at [274, 214] on div "Amazon EBS snapshots with cross-region replication for disaster recovery" at bounding box center [284, 212] width 290 height 19
click at [139, 200] on input "d. Amazon EBS snapshots with cross-region replication for disaster recovery" at bounding box center [139, 198] width 0 height 6
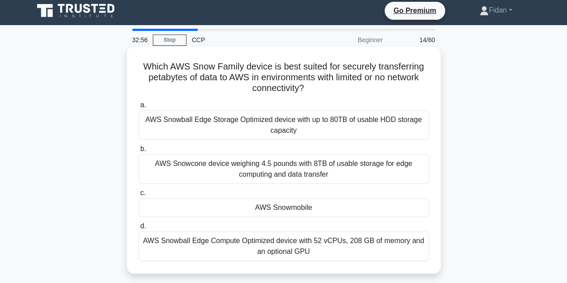
scroll to position [7, 0]
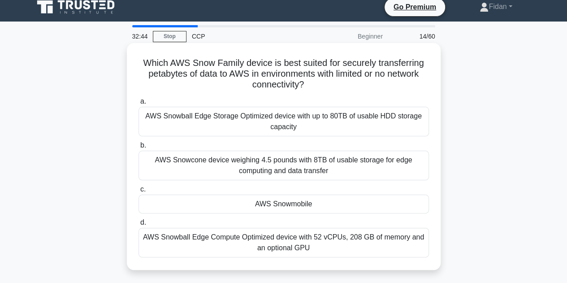
click at [317, 121] on div "AWS Snowball Edge Storage Optimized device with up to 80TB of usable HDD storag…" at bounding box center [284, 122] width 290 height 30
click at [139, 104] on input "a. AWS Snowball Edge Storage Optimized device with up to 80TB of usable HDD sto…" at bounding box center [139, 102] width 0 height 6
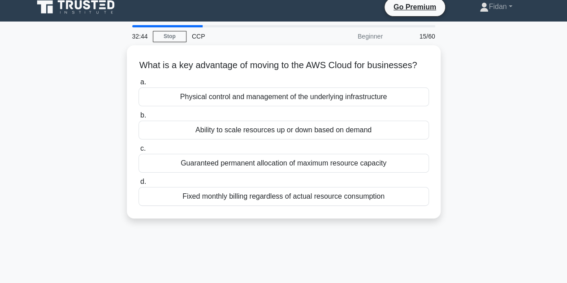
scroll to position [0, 0]
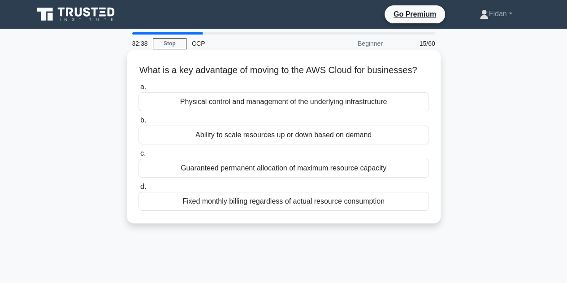
click at [298, 144] on div "Ability to scale resources up or down based on demand" at bounding box center [284, 135] width 290 height 19
click at [139, 123] on input "b. Ability to scale resources up or down based on demand" at bounding box center [139, 120] width 0 height 6
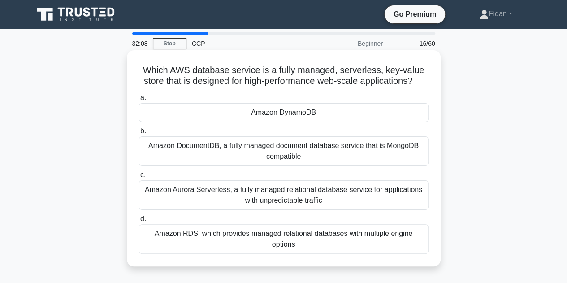
click at [260, 200] on div "Amazon Aurora Serverless, a fully managed relational database service for appli…" at bounding box center [284, 195] width 290 height 30
click at [139, 178] on input "c. Amazon Aurora Serverless, a fully managed relational database service for ap…" at bounding box center [139, 175] width 0 height 6
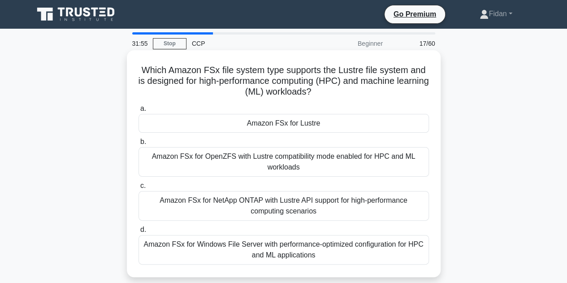
click at [245, 251] on div "Amazon FSx for Windows File Server with performance-optimized configuration for…" at bounding box center [284, 250] width 290 height 30
click at [139, 233] on input "d. Amazon FSx for Windows File Server with performance-optimized configuration …" at bounding box center [139, 230] width 0 height 6
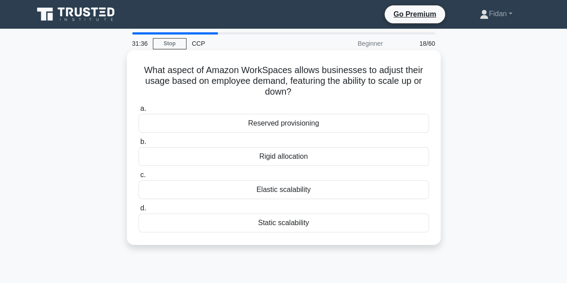
click at [263, 190] on div "Elastic scalability" at bounding box center [284, 189] width 290 height 19
click at [139, 178] on input "c. Elastic scalability" at bounding box center [139, 175] width 0 height 6
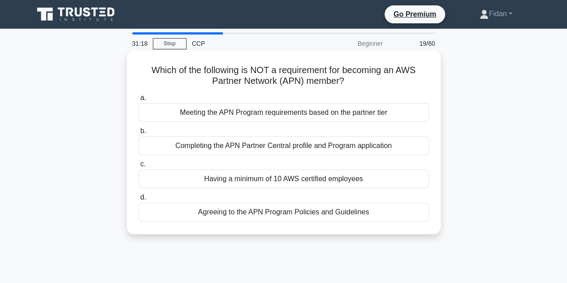
click at [247, 182] on div "Having a minimum of 10 AWS certified employees" at bounding box center [284, 178] width 290 height 19
click at [139, 167] on input "c. Having a minimum of 10 AWS certified employees" at bounding box center [139, 164] width 0 height 6
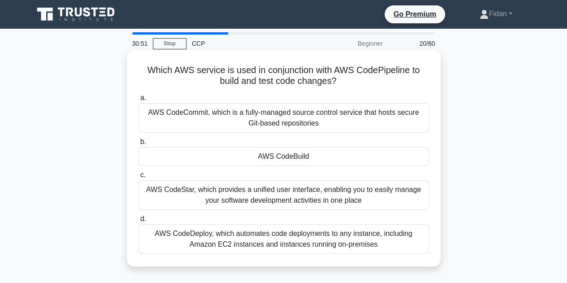
click at [267, 153] on div "AWS CodeBuild" at bounding box center [284, 156] width 290 height 19
click at [139, 145] on input "b. AWS CodeBuild" at bounding box center [139, 142] width 0 height 6
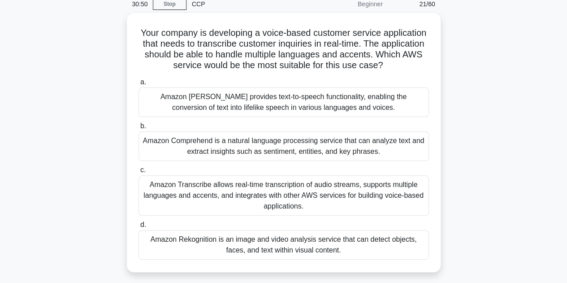
scroll to position [40, 0]
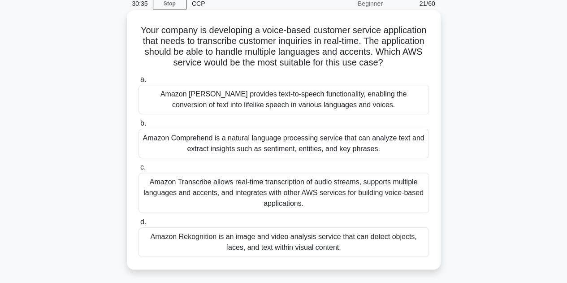
click at [264, 144] on div "Amazon Comprehend is a natural language processing service that can analyze tex…" at bounding box center [284, 144] width 290 height 30
click at [139, 126] on input "b. Amazon Comprehend is a natural language processing service that can analyze …" at bounding box center [139, 124] width 0 height 6
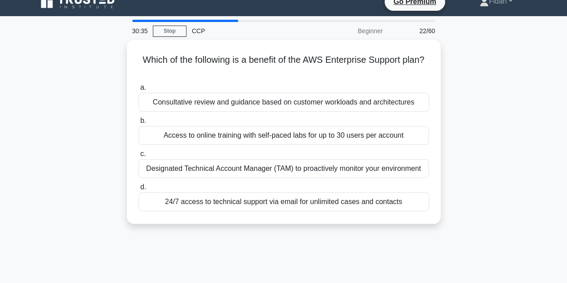
scroll to position [0, 0]
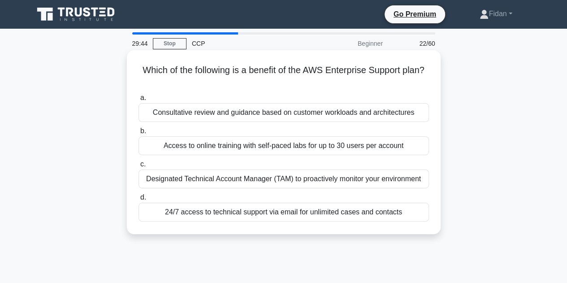
click at [243, 181] on div "Designated Technical Account Manager (TAM) to proactively monitor your environm…" at bounding box center [284, 178] width 290 height 19
click at [139, 167] on input "c. Designated Technical Account Manager (TAM) to proactively monitor your envir…" at bounding box center [139, 164] width 0 height 6
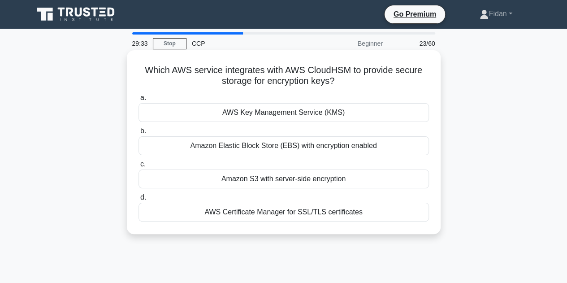
click at [244, 113] on div "AWS Key Management Service (KMS)" at bounding box center [284, 112] width 290 height 19
click at [139, 101] on input "a. AWS Key Management Service (KMS)" at bounding box center [139, 98] width 0 height 6
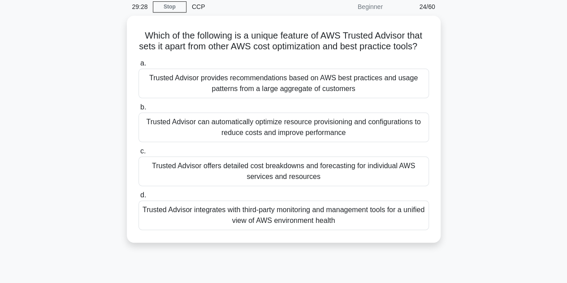
scroll to position [40, 0]
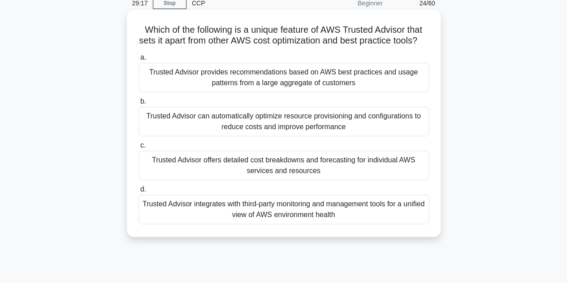
click at [252, 88] on div "Trusted Advisor provides recommendations based on AWS best practices and usage …" at bounding box center [284, 78] width 290 height 30
click at [139, 61] on input "a. Trusted Advisor provides recommendations based on AWS best practices and usa…" at bounding box center [139, 58] width 0 height 6
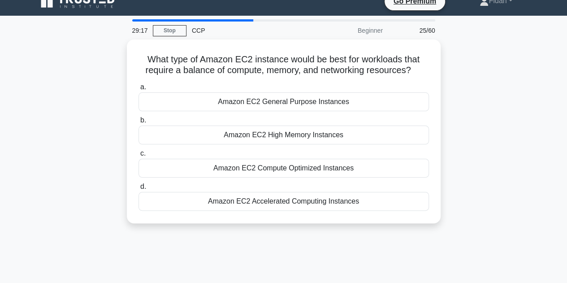
scroll to position [0, 0]
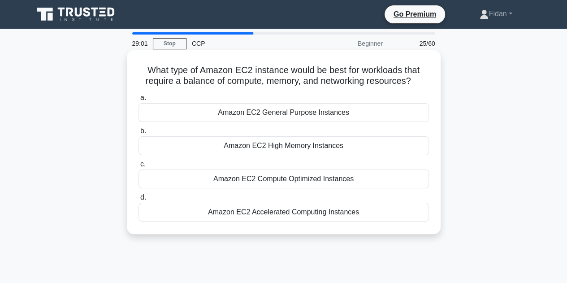
click at [249, 180] on div "Amazon EC2 Compute Optimized Instances" at bounding box center [284, 178] width 290 height 19
click at [139, 167] on input "c. Amazon EC2 Compute Optimized Instances" at bounding box center [139, 164] width 0 height 6
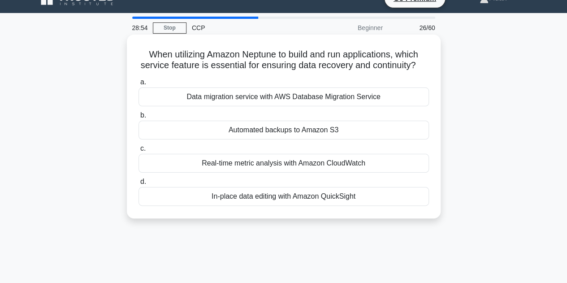
scroll to position [17, 0]
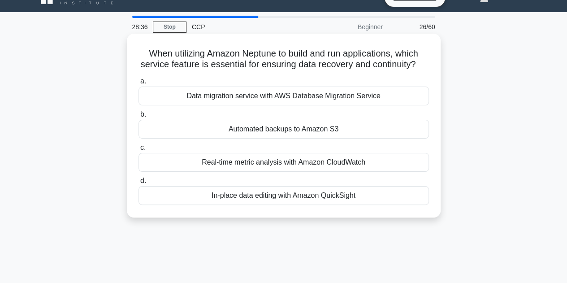
click at [294, 139] on div "Automated backups to Amazon S3" at bounding box center [284, 129] width 290 height 19
click at [139, 117] on input "b. Automated backups to Amazon S3" at bounding box center [139, 115] width 0 height 6
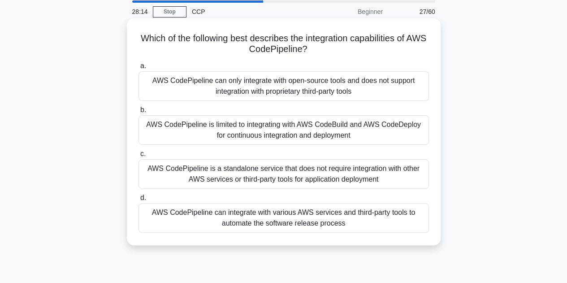
scroll to position [32, 0]
click at [258, 214] on div "AWS CodePipeline can integrate with various AWS services and third-party tools …" at bounding box center [284, 218] width 290 height 30
click at [139, 200] on input "d. AWS CodePipeline can integrate with various AWS services and third-party too…" at bounding box center [139, 198] width 0 height 6
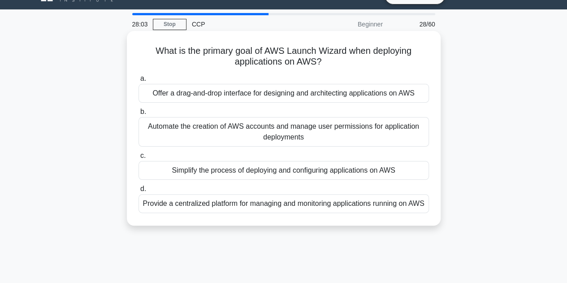
scroll to position [24, 0]
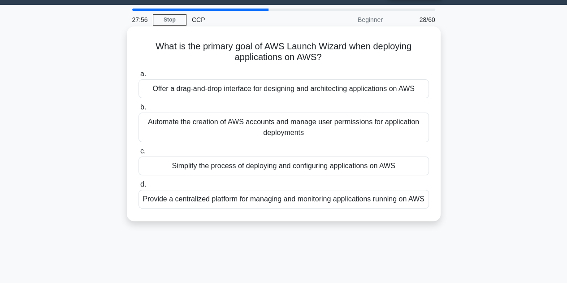
click at [271, 167] on div "Simplify the process of deploying and configuring applications on AWS" at bounding box center [284, 165] width 290 height 19
click at [139, 154] on input "c. Simplify the process of deploying and configuring applications on AWS" at bounding box center [139, 151] width 0 height 6
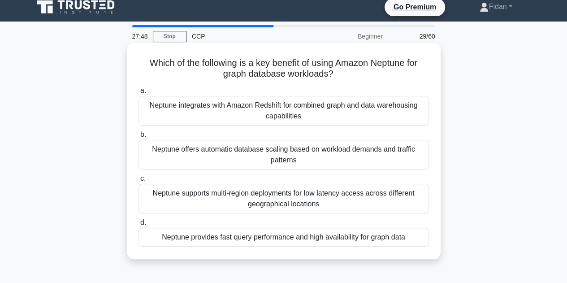
scroll to position [8, 0]
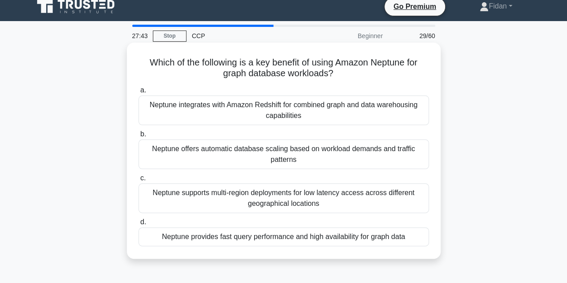
click at [277, 237] on div "Neptune provides fast query performance and high availability for graph data" at bounding box center [284, 236] width 290 height 19
click at [139, 225] on input "d. Neptune provides fast query performance and high availability for graph data" at bounding box center [139, 222] width 0 height 6
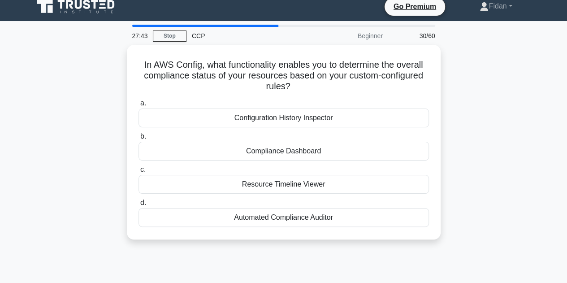
scroll to position [0, 0]
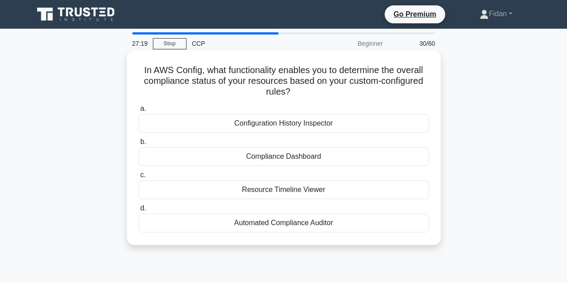
click at [276, 159] on div "Compliance Dashboard" at bounding box center [284, 156] width 290 height 19
click at [139, 145] on input "b. Compliance Dashboard" at bounding box center [139, 142] width 0 height 6
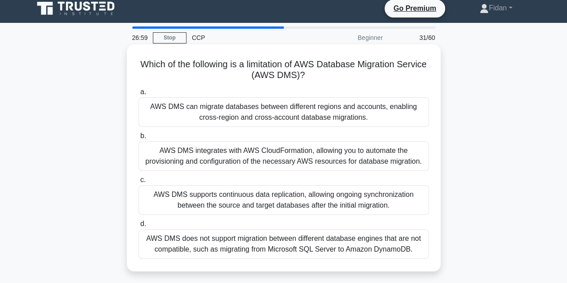
scroll to position [23, 0]
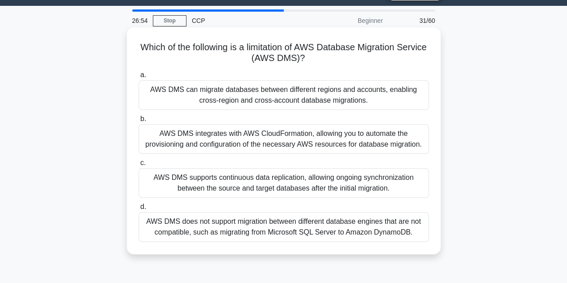
click at [272, 228] on div "AWS DMS does not support migration between different database engines that are …" at bounding box center [284, 227] width 290 height 30
click at [139, 210] on input "d. AWS DMS does not support migration between different database engines that a…" at bounding box center [139, 207] width 0 height 6
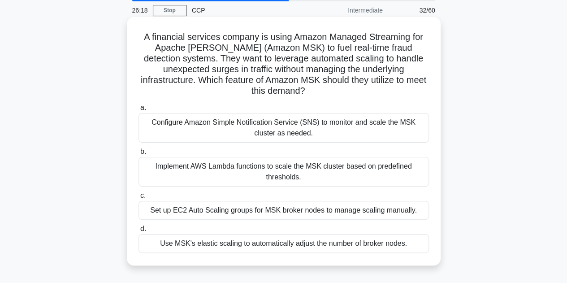
scroll to position [34, 0]
click at [238, 202] on div "Set up EC2 Auto Scaling groups for MSK broker nodes to manage scaling manually." at bounding box center [284, 209] width 290 height 19
click at [139, 198] on input "c. Set up EC2 Auto Scaling groups for MSK broker nodes to manage scaling manual…" at bounding box center [139, 195] width 0 height 6
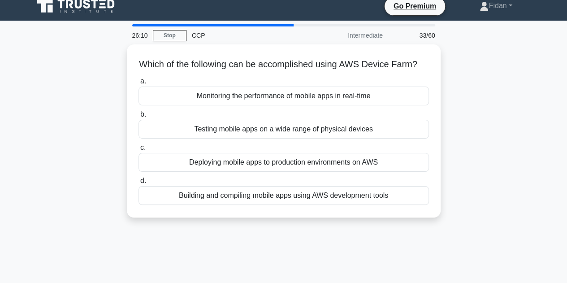
scroll to position [0, 0]
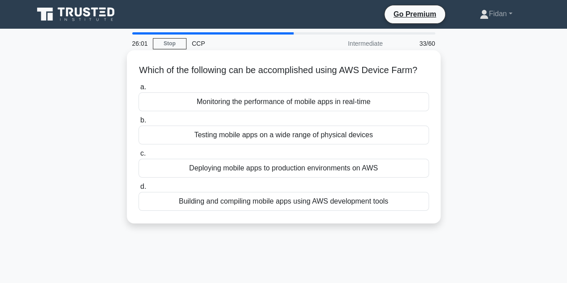
drag, startPoint x: 256, startPoint y: 159, endPoint x: 255, endPoint y: 166, distance: 7.3
click at [255, 166] on label "c. Deploying mobile apps to production environments on AWS" at bounding box center [284, 163] width 290 height 30
click at [139, 156] on input "c. Deploying mobile apps to production environments on AWS" at bounding box center [139, 154] width 0 height 6
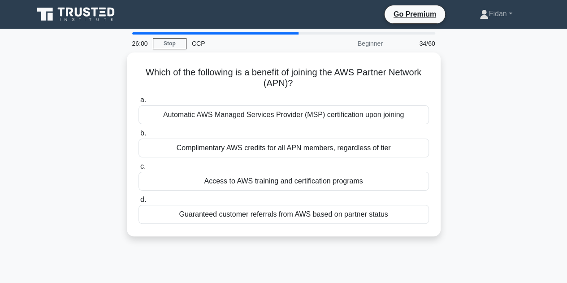
click at [255, 166] on label "c. Access to AWS training and certification programs" at bounding box center [284, 176] width 290 height 30
click at [139, 166] on input "c. Access to AWS training and certification programs" at bounding box center [139, 167] width 0 height 6
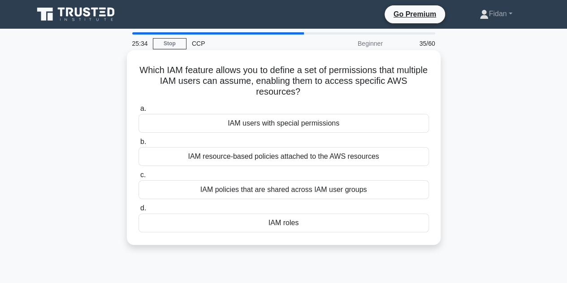
click at [275, 159] on div "IAM resource-based policies attached to the AWS resources" at bounding box center [284, 156] width 290 height 19
click at [139, 145] on input "b. IAM resource-based policies attached to the AWS resources" at bounding box center [139, 142] width 0 height 6
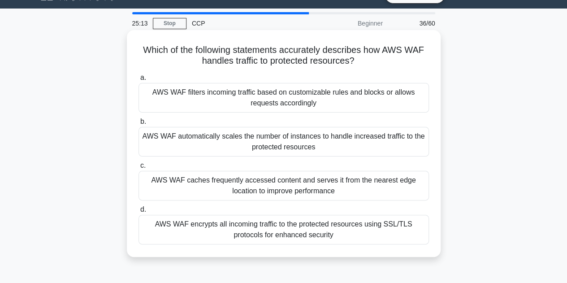
scroll to position [21, 0]
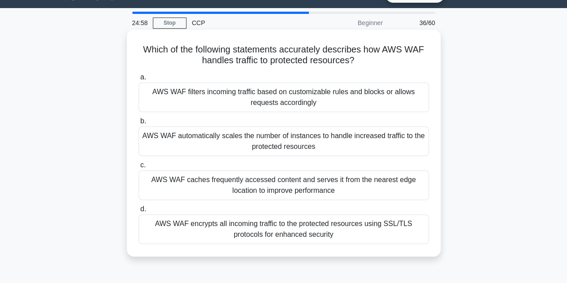
click at [285, 101] on div "AWS WAF filters incoming traffic based on customizable rules and blocks or allo…" at bounding box center [284, 97] width 290 height 30
click at [139, 80] on input "a. AWS WAF filters incoming traffic based on customizable rules and blocks or a…" at bounding box center [139, 77] width 0 height 6
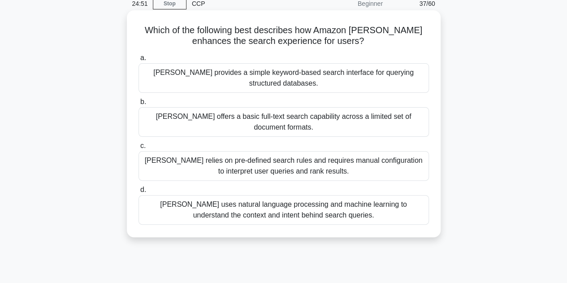
scroll to position [40, 0]
click at [313, 205] on div "Kendra uses natural language processing and machine learning to understand the …" at bounding box center [284, 210] width 290 height 30
click at [139, 192] on input "d. Kendra uses natural language processing and machine learning to understand t…" at bounding box center [139, 189] width 0 height 6
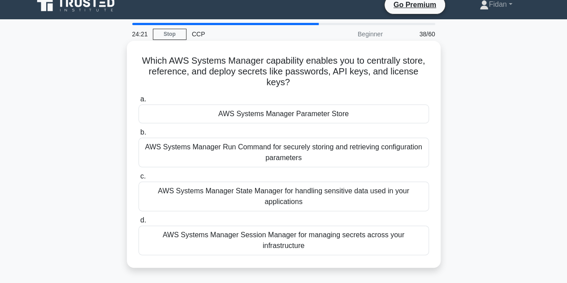
scroll to position [11, 0]
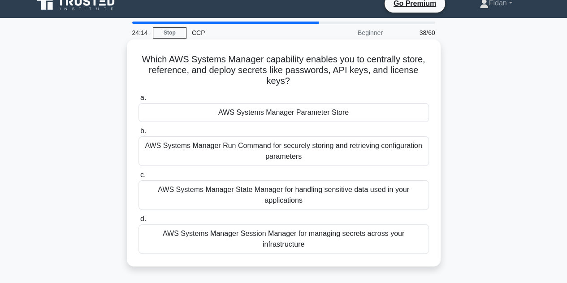
click at [278, 237] on div "AWS Systems Manager Session Manager for managing secrets across your infrastruc…" at bounding box center [284, 239] width 290 height 30
click at [139, 222] on input "d. AWS Systems Manager Session Manager for managing secrets across your infrast…" at bounding box center [139, 219] width 0 height 6
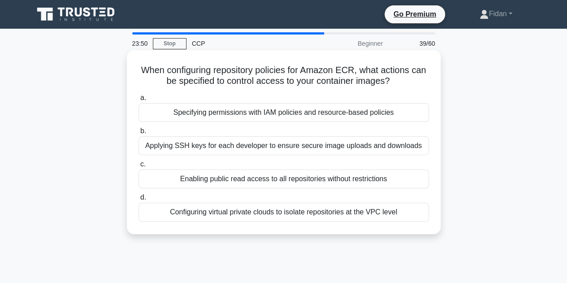
scroll to position [5, 0]
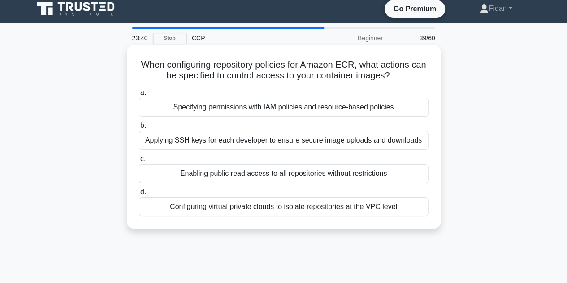
click at [251, 105] on div "Specifying permissions with IAM policies and resource-based policies" at bounding box center [284, 107] width 290 height 19
click at [139, 95] on input "a. Specifying permissions with IAM policies and resource-based policies" at bounding box center [139, 93] width 0 height 6
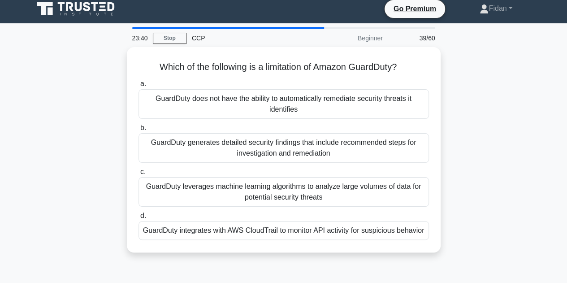
scroll to position [0, 0]
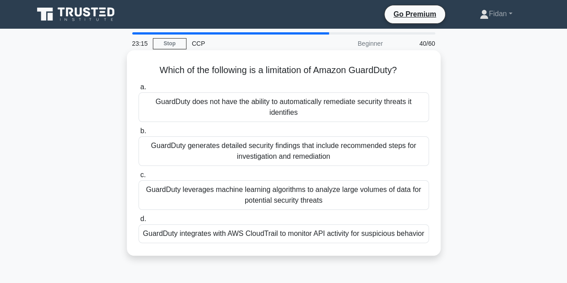
click at [282, 196] on div "GuardDuty leverages machine learning algorithms to analyze large volumes of dat…" at bounding box center [284, 195] width 290 height 30
click at [139, 178] on input "c. GuardDuty leverages machine learning algorithms to analyze large volumes of …" at bounding box center [139, 175] width 0 height 6
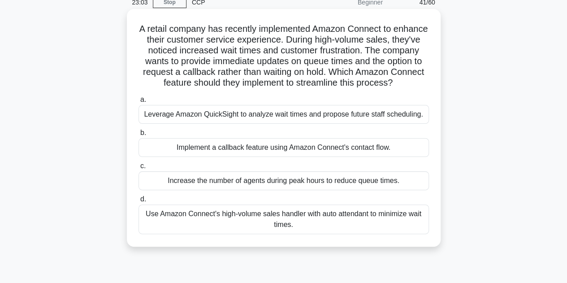
scroll to position [42, 0]
click at [272, 156] on div "Implement a callback feature using Amazon Connect's contact flow." at bounding box center [284, 147] width 290 height 19
click at [139, 135] on input "b. Implement a callback feature using Amazon Connect's contact flow." at bounding box center [139, 133] width 0 height 6
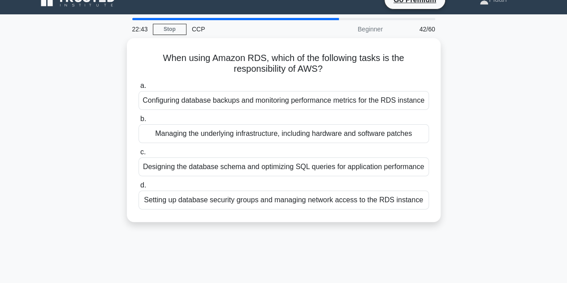
scroll to position [0, 0]
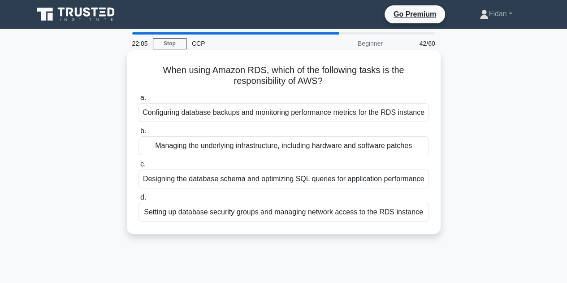
click at [260, 151] on div "Managing the underlying infrastructure, including hardware and software patches" at bounding box center [284, 145] width 290 height 19
click at [139, 134] on input "b. Managing the underlying infrastructure, including hardware and software patc…" at bounding box center [139, 131] width 0 height 6
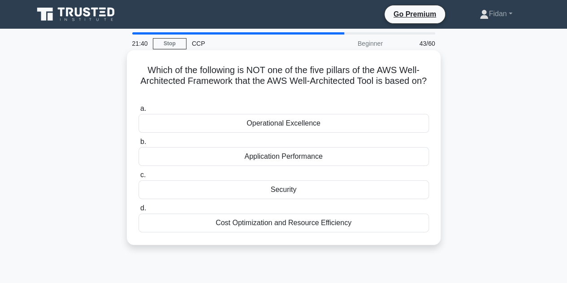
click at [296, 124] on div "Operational Excellence" at bounding box center [284, 123] width 290 height 19
click at [139, 112] on input "a. Operational Excellence" at bounding box center [139, 109] width 0 height 6
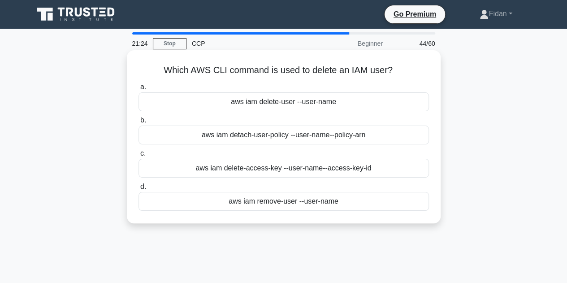
click at [285, 168] on div "aws iam delete-access-key --user-name --access-key-id" at bounding box center [284, 168] width 290 height 19
click at [139, 156] on input "c. aws iam delete-access-key --user-name --access-key-id" at bounding box center [139, 154] width 0 height 6
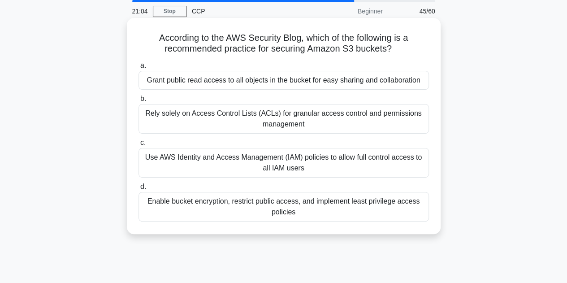
scroll to position [33, 0]
click at [293, 204] on div "Enable bucket encryption, restrict public access, and implement least privilege…" at bounding box center [284, 206] width 290 height 30
click at [139, 189] on input "d. Enable bucket encryption, restrict public access, and implement least privil…" at bounding box center [139, 186] width 0 height 6
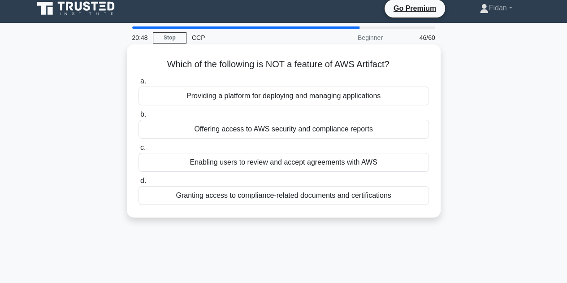
scroll to position [5, 0]
click at [295, 99] on div "Providing a platform for deploying and managing applications" at bounding box center [284, 96] width 290 height 19
click at [139, 85] on input "a. Providing a platform for deploying and managing applications" at bounding box center [139, 82] width 0 height 6
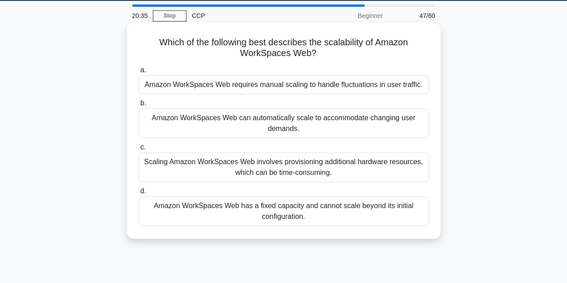
scroll to position [30, 0]
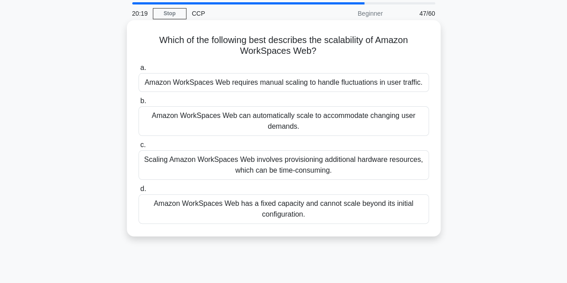
click at [227, 113] on div "Amazon WorkSpaces Web can automatically scale to accommodate changing user dema…" at bounding box center [284, 121] width 290 height 30
click at [139, 104] on input "b. Amazon WorkSpaces Web can automatically scale to accommodate changing user d…" at bounding box center [139, 101] width 0 height 6
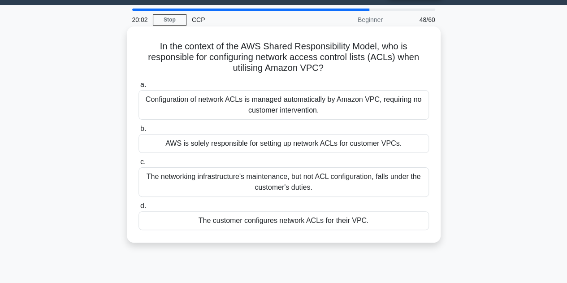
scroll to position [24, 0]
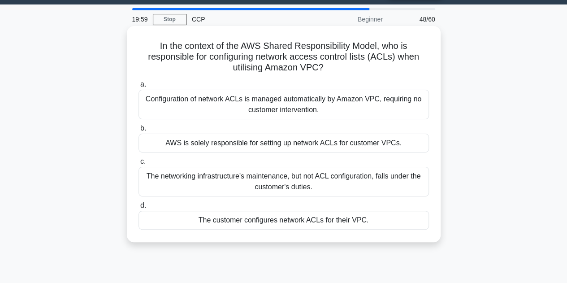
click at [239, 222] on div "The customer configures network ACLs for their VPC." at bounding box center [284, 220] width 290 height 19
click at [139, 208] on input "d. The customer configures network ACLs for their VPC." at bounding box center [139, 206] width 0 height 6
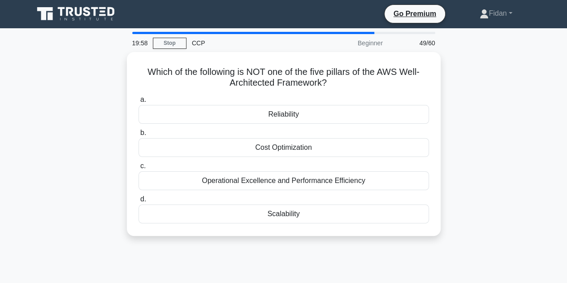
scroll to position [1, 0]
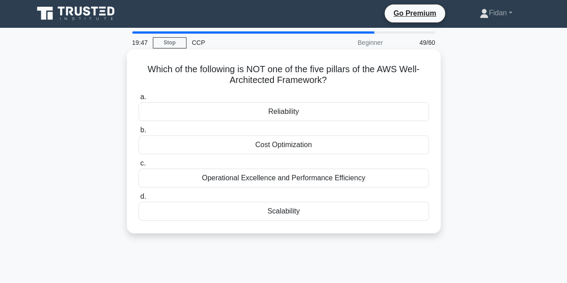
click at [246, 212] on div "Scalability" at bounding box center [284, 211] width 290 height 19
click at [139, 199] on input "d. Scalability" at bounding box center [139, 197] width 0 height 6
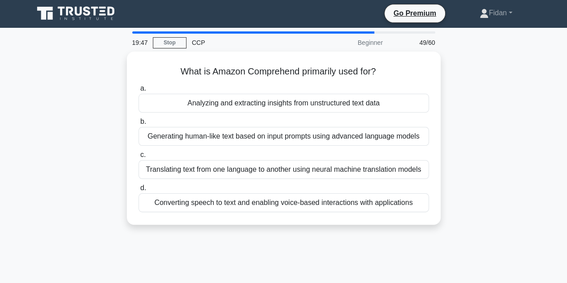
scroll to position [0, 0]
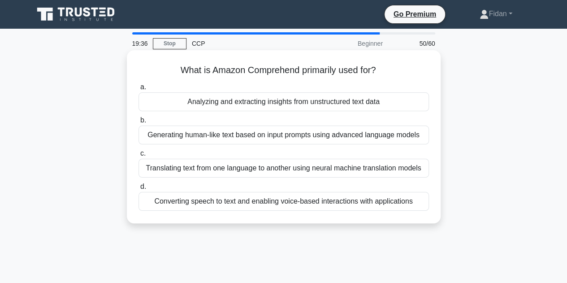
click at [242, 150] on label "c. Translating text from one language to another using neural machine translati…" at bounding box center [284, 163] width 290 height 30
click at [139, 151] on input "c. Translating text from one language to another using neural machine translati…" at bounding box center [139, 154] width 0 height 6
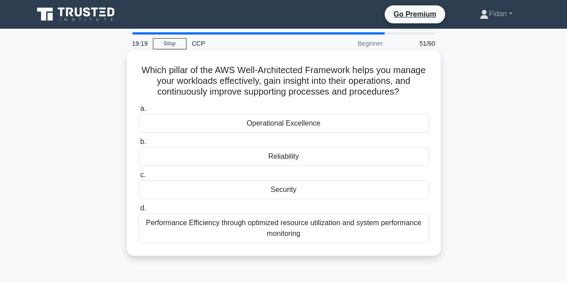
click at [309, 121] on div "Operational Excellence" at bounding box center [284, 123] width 290 height 19
click at [139, 112] on input "a. Operational Excellence" at bounding box center [139, 109] width 0 height 6
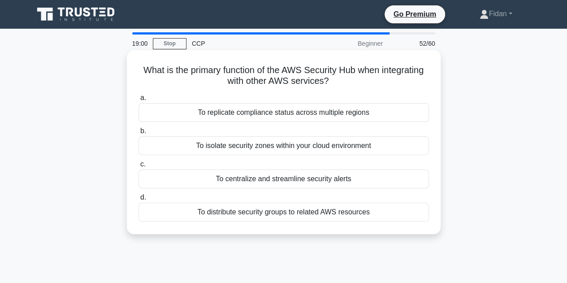
click at [299, 114] on div "To replicate compliance status across multiple regions" at bounding box center [284, 112] width 290 height 19
click at [139, 101] on input "a. To replicate compliance status across multiple regions" at bounding box center [139, 98] width 0 height 6
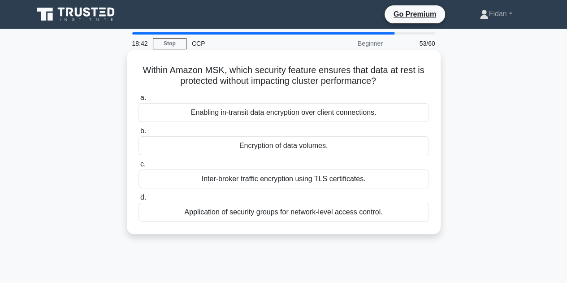
click at [269, 209] on div "Application of security groups for network-level access control." at bounding box center [284, 212] width 290 height 19
click at [139, 200] on input "d. Application of security groups for network-level access control." at bounding box center [139, 198] width 0 height 6
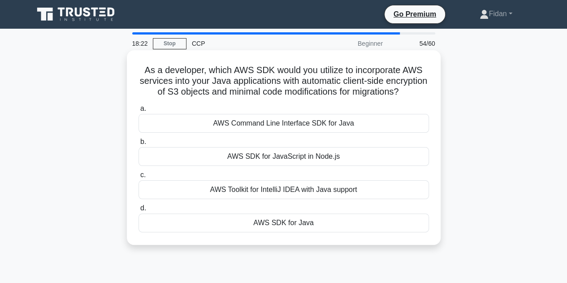
click at [294, 199] on div "AWS Toolkit for IntelliJ IDEA with Java support" at bounding box center [284, 189] width 290 height 19
click at [139, 178] on input "c. AWS Toolkit for IntelliJ IDEA with Java support" at bounding box center [139, 175] width 0 height 6
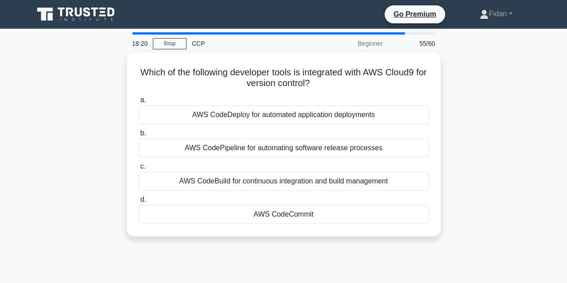
click at [294, 205] on div "AWS CodeCommit" at bounding box center [284, 214] width 290 height 19
click at [139, 203] on input "d. AWS CodeCommit" at bounding box center [139, 200] width 0 height 6
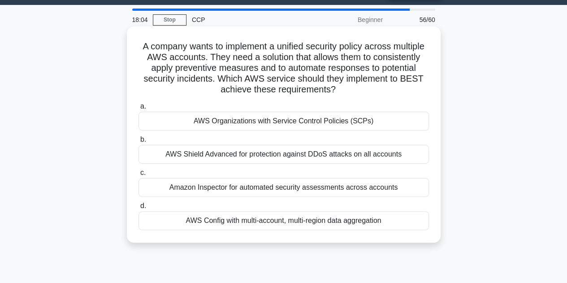
scroll to position [26, 0]
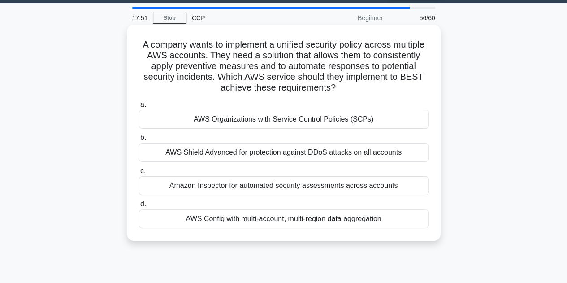
click at [257, 123] on div "AWS Organizations with Service Control Policies (SCPs)" at bounding box center [284, 119] width 290 height 19
click at [139, 108] on input "a. AWS Organizations with Service Control Policies (SCPs)" at bounding box center [139, 105] width 0 height 6
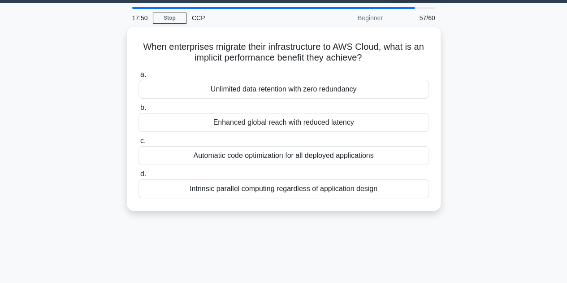
scroll to position [0, 0]
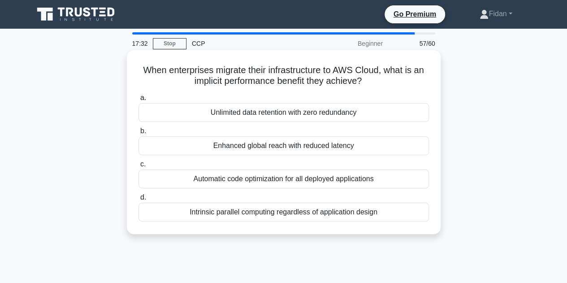
click at [255, 150] on div "Enhanced global reach with reduced latency" at bounding box center [284, 145] width 290 height 19
click at [139, 134] on input "b. Enhanced global reach with reduced latency" at bounding box center [139, 131] width 0 height 6
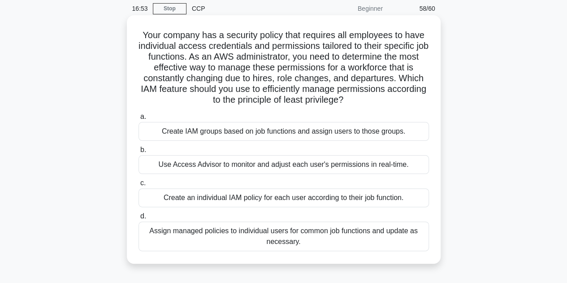
scroll to position [35, 0]
click at [305, 131] on div "Create IAM groups based on job functions and assign users to those groups." at bounding box center [284, 131] width 290 height 19
click at [139, 120] on input "a. Create IAM groups based on job functions and assign users to those groups." at bounding box center [139, 117] width 0 height 6
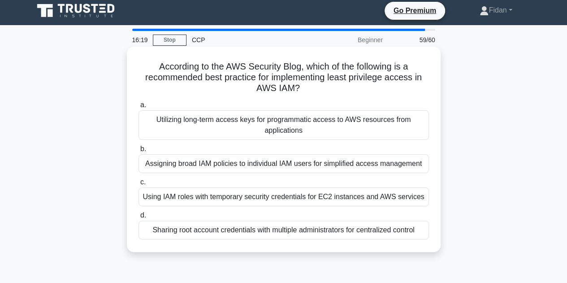
scroll to position [10, 0]
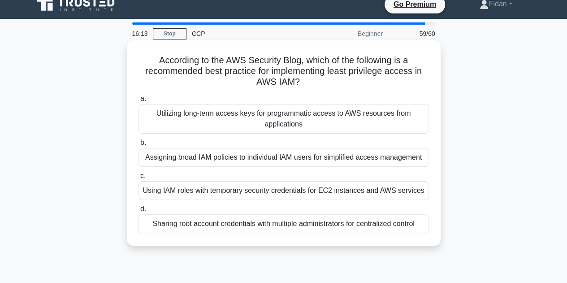
click at [277, 193] on div "Using IAM roles with temporary security credentials for EC2 instances and AWS s…" at bounding box center [284, 190] width 290 height 19
click at [139, 179] on input "c. Using IAM roles with temporary security credentials for EC2 instances and AW…" at bounding box center [139, 176] width 0 height 6
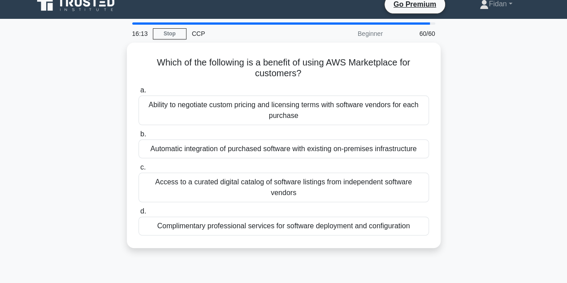
scroll to position [0, 0]
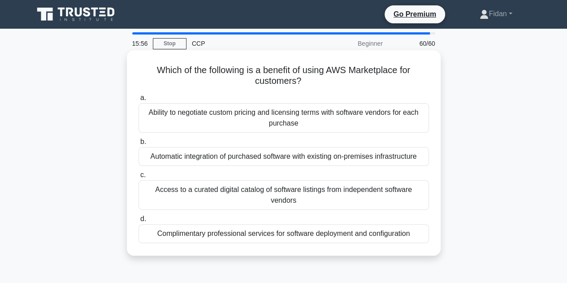
click at [257, 189] on div "Access to a curated digital catalog of software listings from independent softw…" at bounding box center [284, 195] width 290 height 30
click at [139, 178] on input "c. Access to a curated digital catalog of software listings from independent so…" at bounding box center [139, 175] width 0 height 6
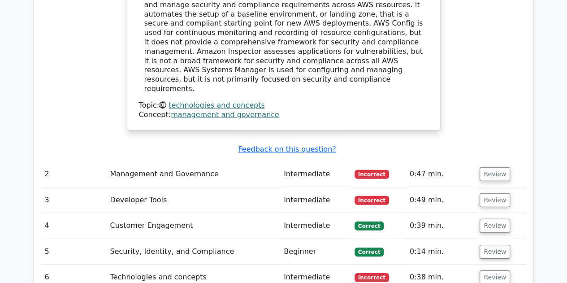
scroll to position [1254, 0]
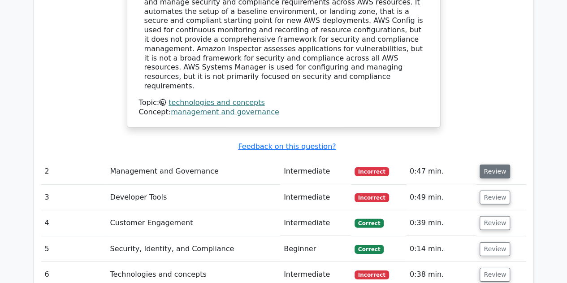
click at [496, 165] on button "Review" at bounding box center [495, 172] width 30 height 14
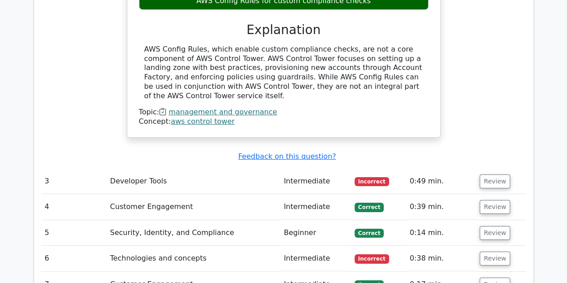
scroll to position [1588, 0]
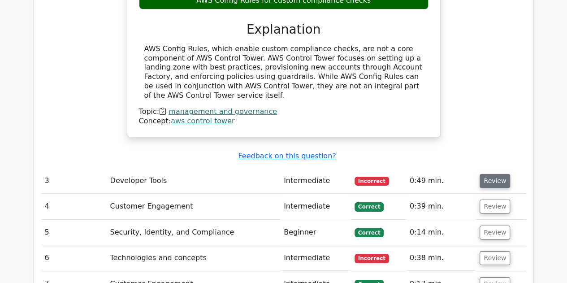
click at [491, 174] on button "Review" at bounding box center [495, 181] width 30 height 14
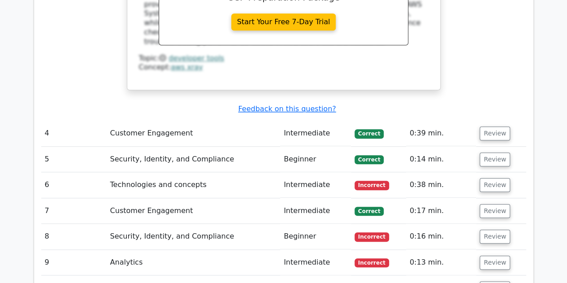
scroll to position [2071, 0]
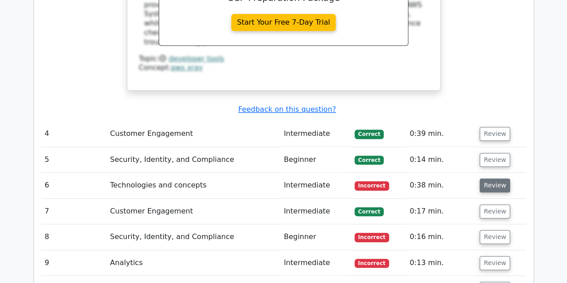
click at [493, 178] on button "Review" at bounding box center [495, 185] width 30 height 14
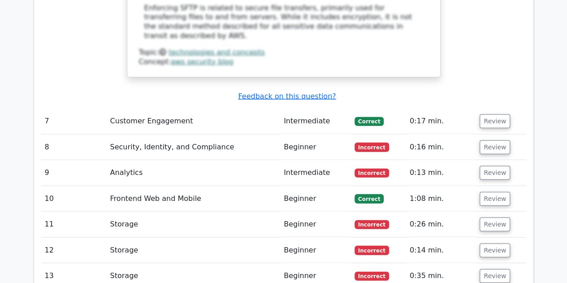
scroll to position [2643, 0]
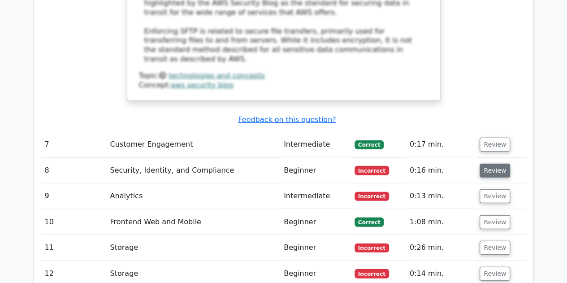
click at [493, 164] on button "Review" at bounding box center [495, 171] width 30 height 14
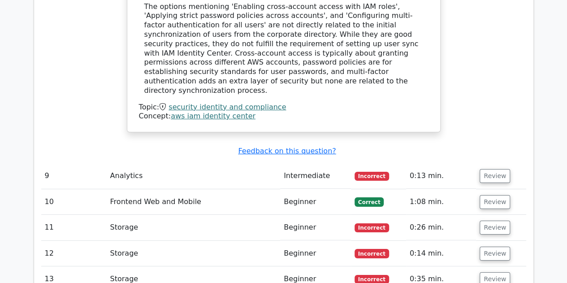
scroll to position [3093, 0]
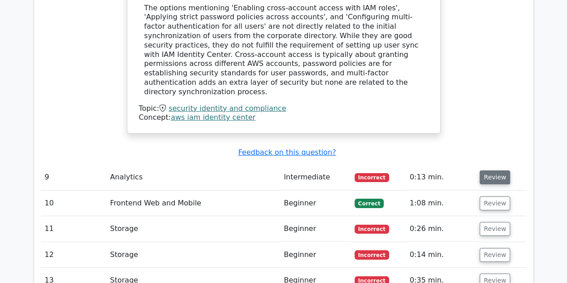
click at [493, 170] on button "Review" at bounding box center [495, 177] width 30 height 14
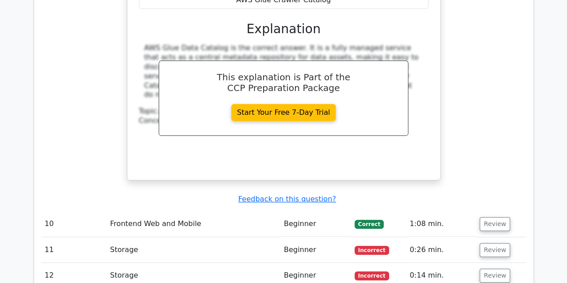
scroll to position [3438, 0]
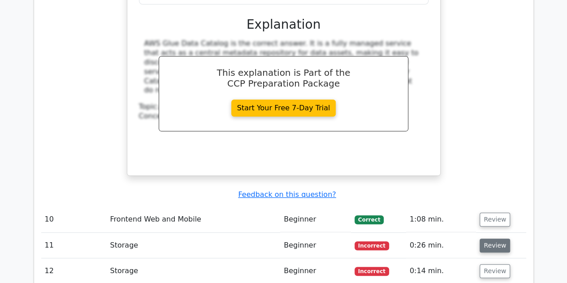
click at [482, 238] on button "Review" at bounding box center [495, 245] width 30 height 14
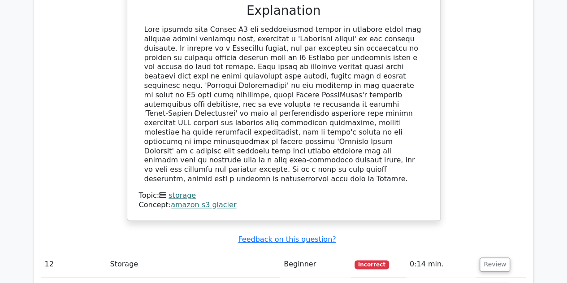
scroll to position [3882, 0]
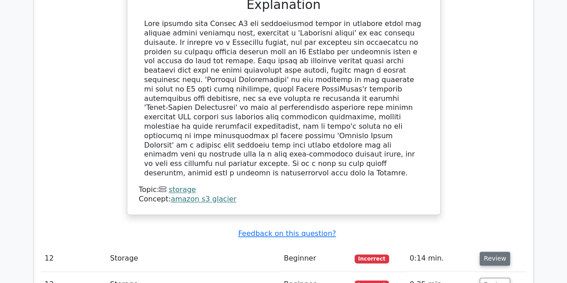
click at [486, 251] on button "Review" at bounding box center [495, 258] width 30 height 14
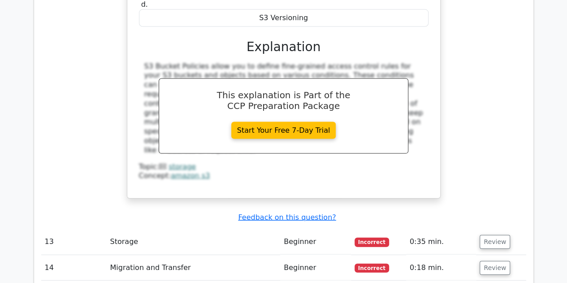
scroll to position [4303, 0]
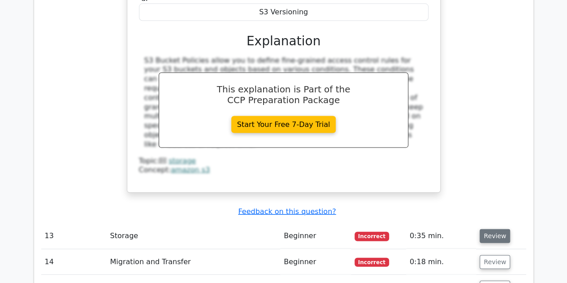
click at [490, 229] on button "Review" at bounding box center [495, 236] width 30 height 14
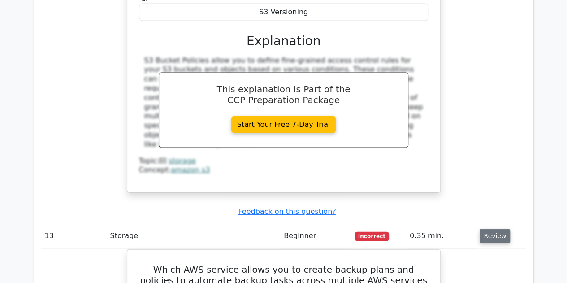
click at [490, 229] on button "Review" at bounding box center [495, 236] width 30 height 14
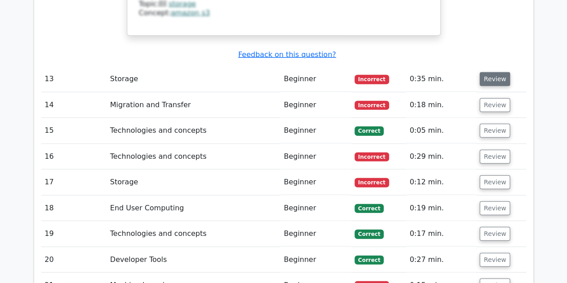
scroll to position [4458, 0]
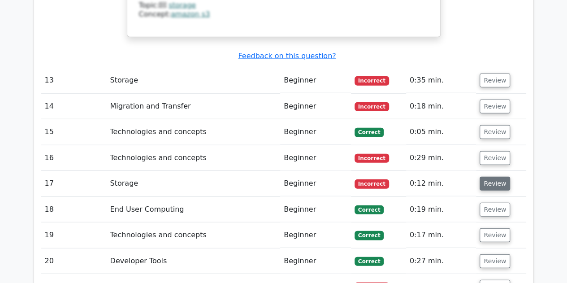
click at [494, 177] on button "Review" at bounding box center [495, 184] width 30 height 14
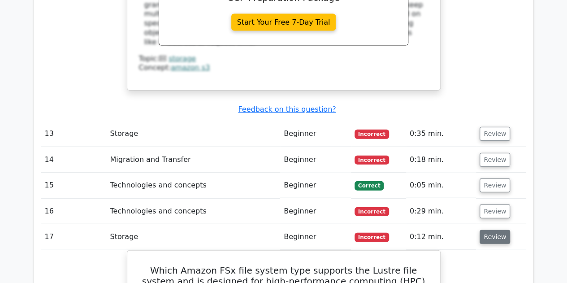
scroll to position [4401, 0]
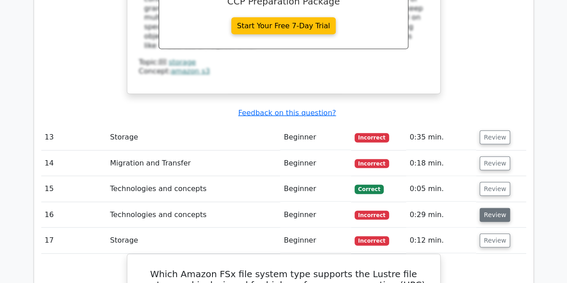
click at [491, 208] on button "Review" at bounding box center [495, 215] width 30 height 14
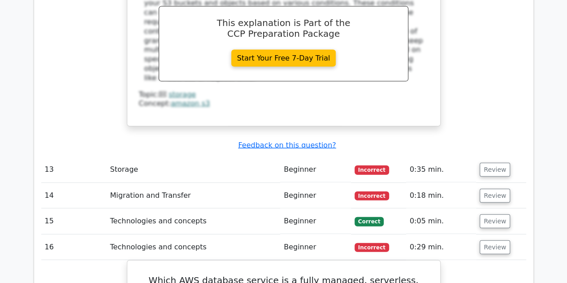
scroll to position [4361, 0]
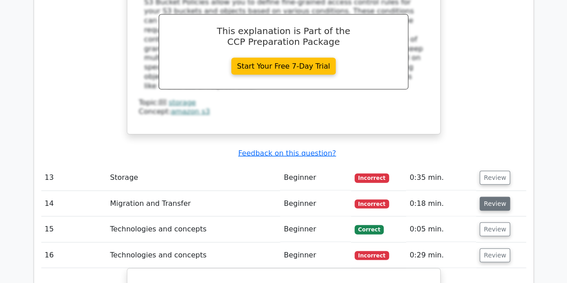
click at [489, 197] on button "Review" at bounding box center [495, 204] width 30 height 14
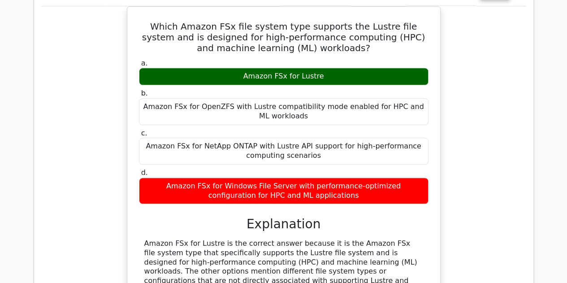
scroll to position [5528, 0]
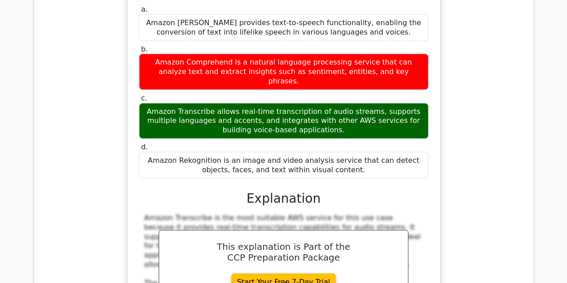
scroll to position [6056, 0]
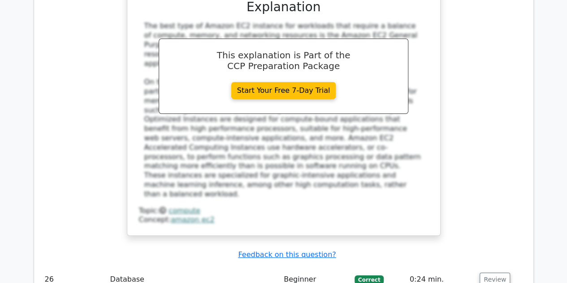
scroll to position [6688, 0]
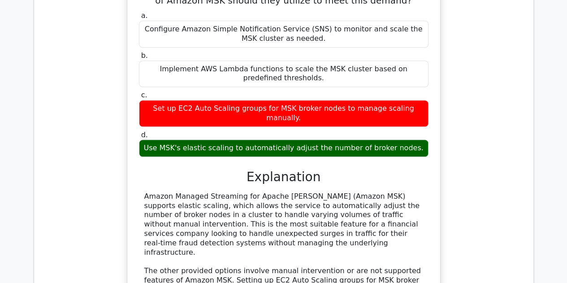
scroll to position [7212, 0]
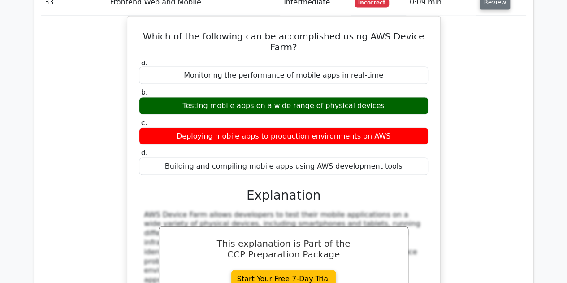
scroll to position [7604, 0]
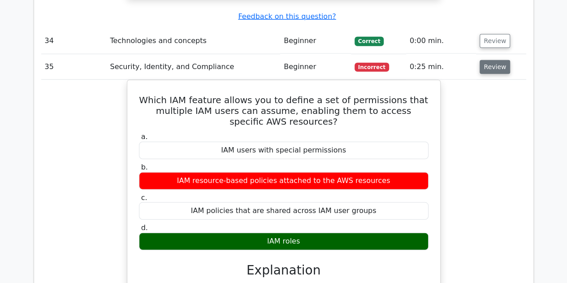
scroll to position [7966, 0]
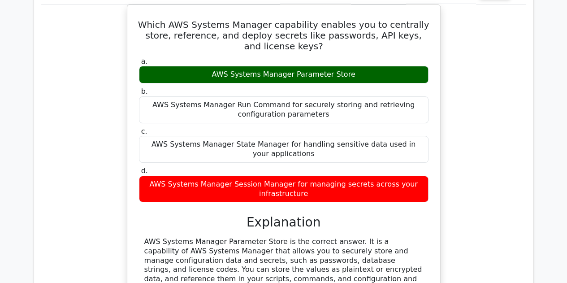
scroll to position [8465, 0]
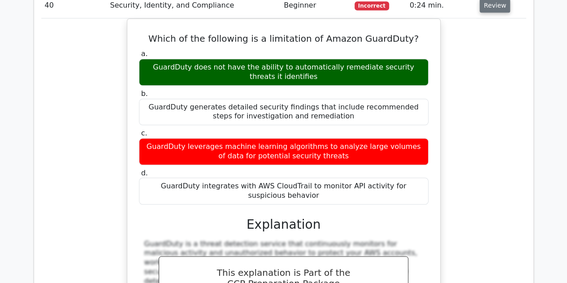
scroll to position [8896, 0]
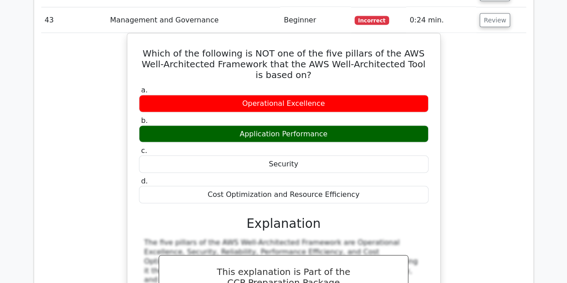
scroll to position [9350, 0]
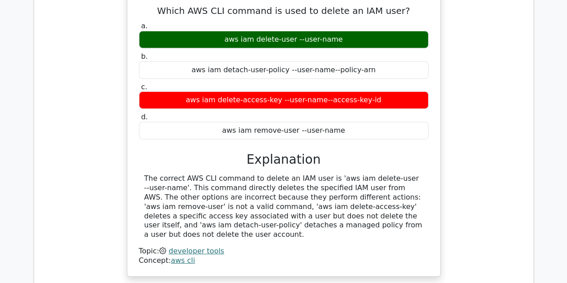
scroll to position [9764, 0]
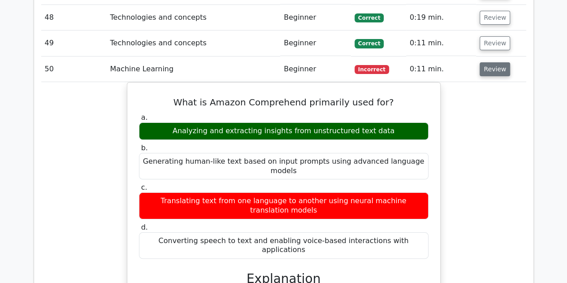
scroll to position [10170, 0]
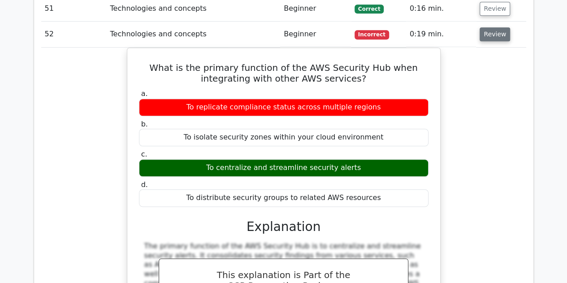
scroll to position [10639, 0]
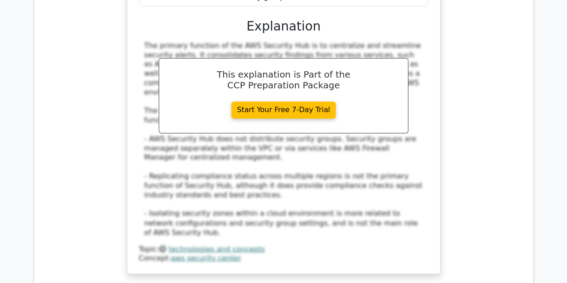
scroll to position [10981, 0]
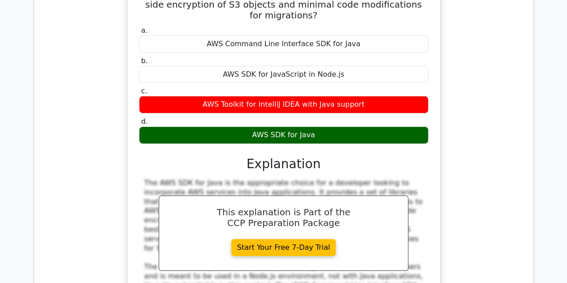
scroll to position [11598, 0]
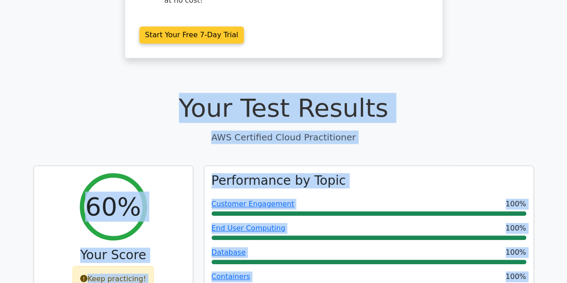
scroll to position [139, 0]
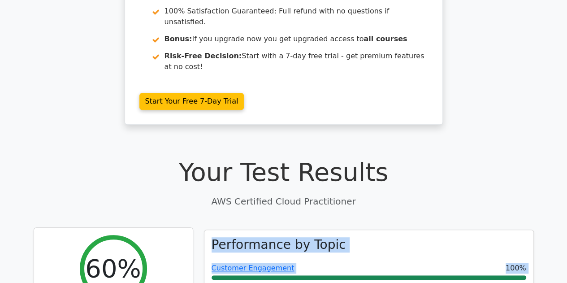
drag, startPoint x: 497, startPoint y: 111, endPoint x: 159, endPoint y: 193, distance: 347.8
copy div "Your Score Keep practicing! Performance by Topic Customer Engagement 100% End U…"
